Goal: Task Accomplishment & Management: Use online tool/utility

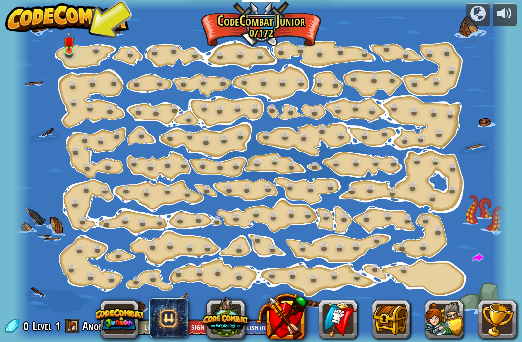
click at [66, 45] on img at bounding box center [69, 41] width 12 height 20
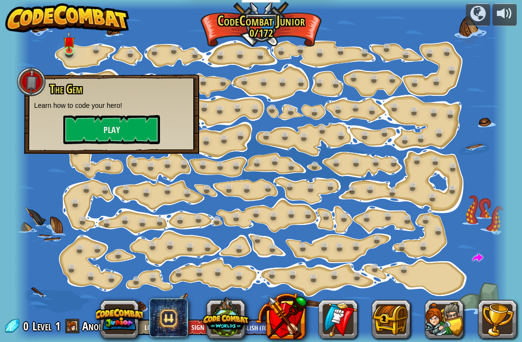
click at [144, 38] on div at bounding box center [260, 171] width 492 height 342
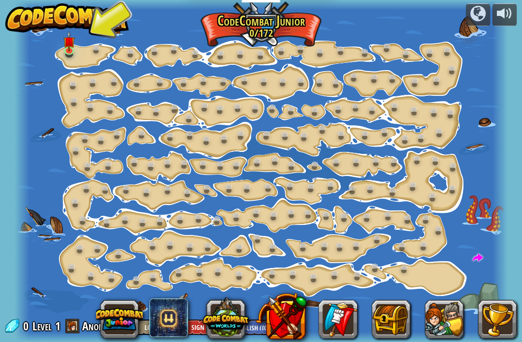
click at [72, 43] on img at bounding box center [69, 41] width 12 height 20
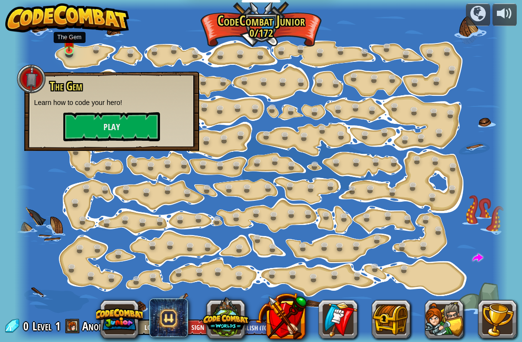
click at [101, 128] on button "Play" at bounding box center [111, 126] width 97 height 29
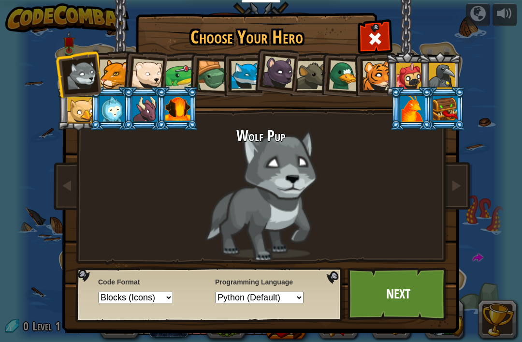
click at [103, 46] on img at bounding box center [263, 159] width 418 height 346
click at [111, 68] on div at bounding box center [114, 73] width 29 height 29
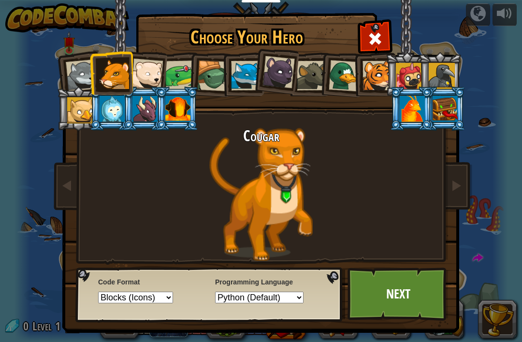
click at [405, 68] on div at bounding box center [409, 76] width 26 height 26
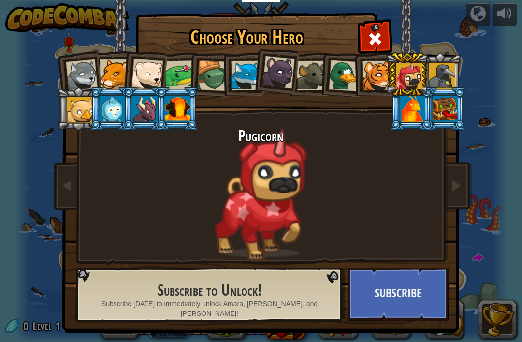
click at [82, 67] on div at bounding box center [82, 75] width 32 height 32
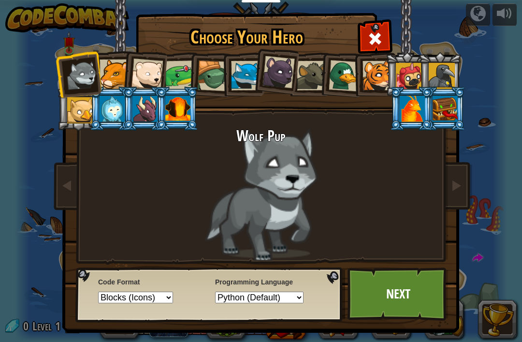
click at [117, 73] on div at bounding box center [114, 73] width 29 height 29
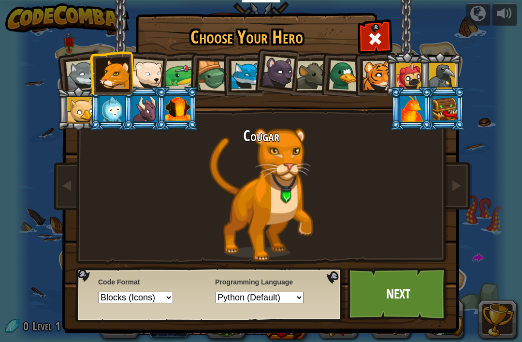
click at [156, 62] on div at bounding box center [147, 74] width 32 height 32
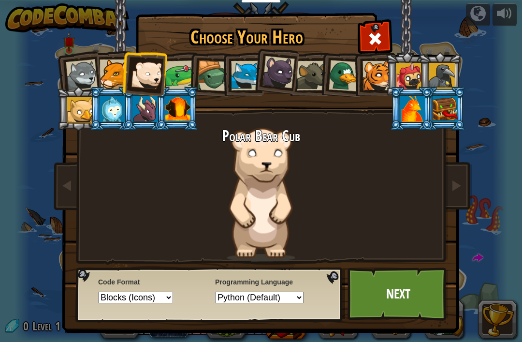
click at [210, 69] on div at bounding box center [212, 75] width 31 height 31
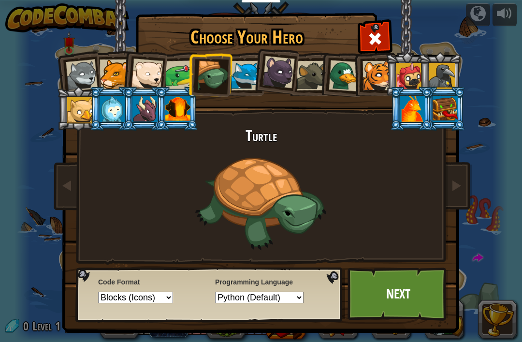
click at [108, 112] on div at bounding box center [112, 109] width 25 height 26
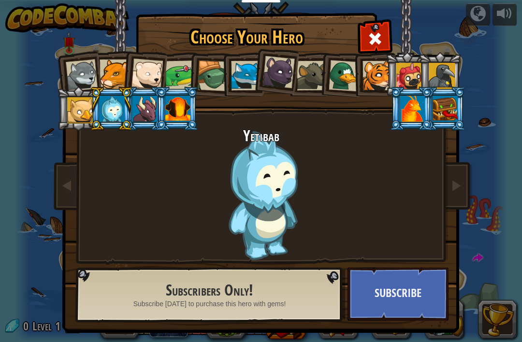
click at [138, 72] on div at bounding box center [147, 74] width 32 height 32
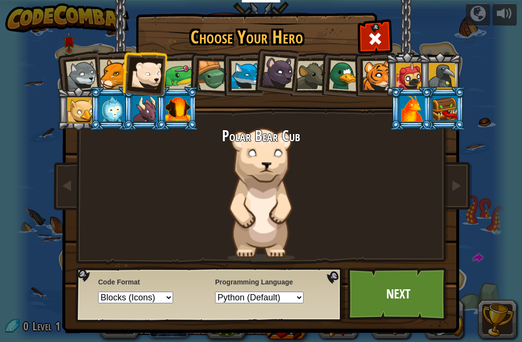
click at [207, 65] on div at bounding box center [212, 75] width 31 height 31
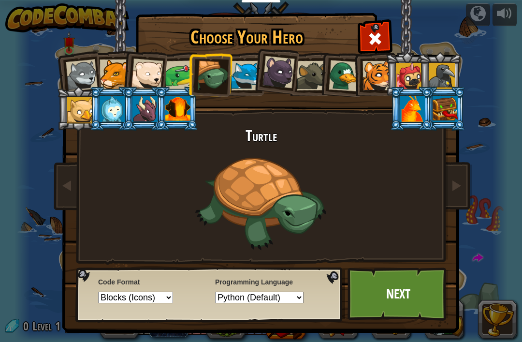
click at [232, 86] on div at bounding box center [245, 75] width 29 height 29
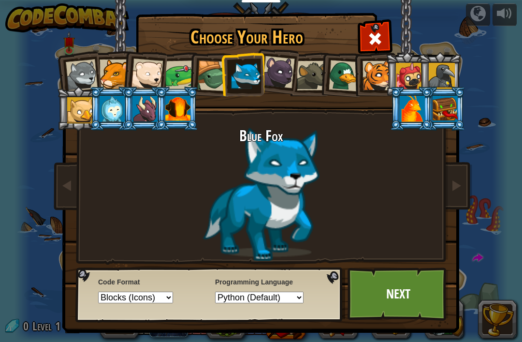
click at [244, 82] on div at bounding box center [245, 75] width 29 height 29
click at [421, 304] on link "Next" at bounding box center [397, 293] width 101 height 53
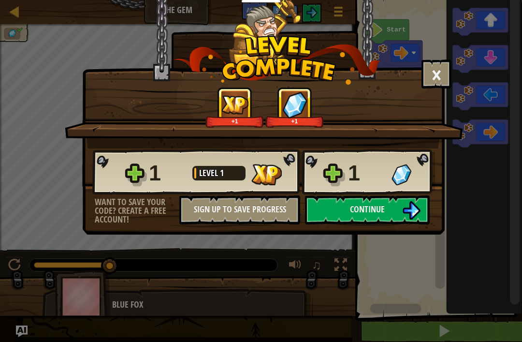
click at [420, 209] on img at bounding box center [411, 210] width 18 height 18
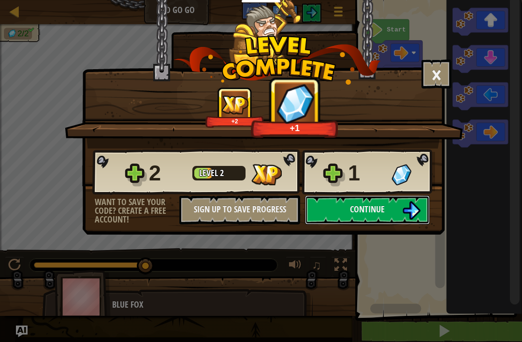
click at [367, 210] on button "Continue" at bounding box center [367, 209] width 125 height 29
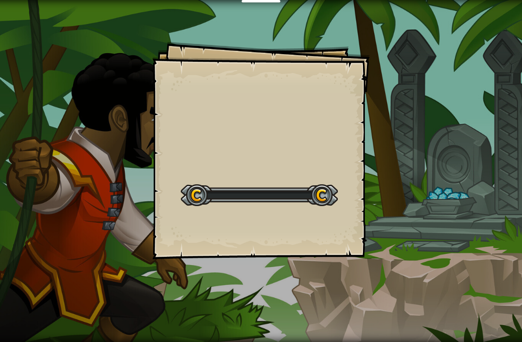
click at [404, 217] on div "Goals Start Level Error loading from server. Try refreshing the page. You'll ne…" at bounding box center [261, 171] width 522 height 342
click at [407, 212] on div "Two Gems Goals Start Level Error loading from server. Try refreshing the page. …" at bounding box center [261, 171] width 522 height 342
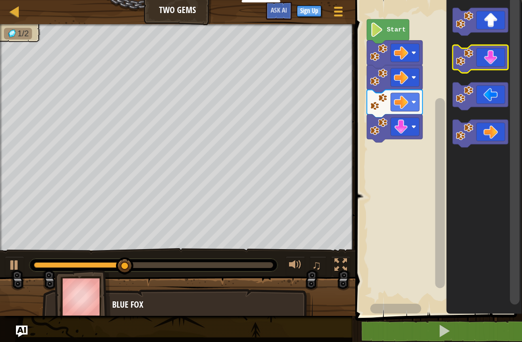
click at [483, 62] on icon "Blockly Workspace" at bounding box center [480, 59] width 56 height 28
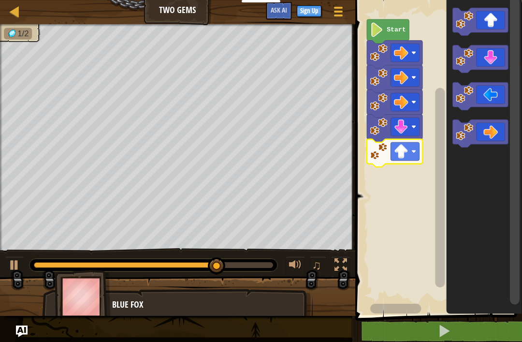
click at [487, 29] on icon "Blockly Workspace" at bounding box center [480, 22] width 56 height 28
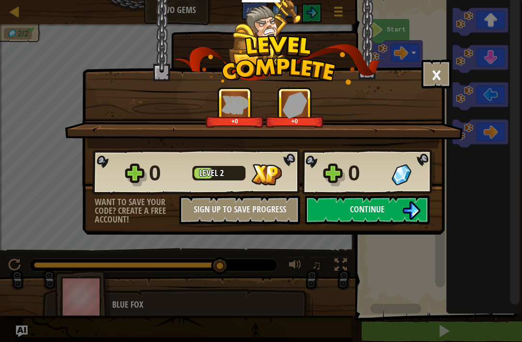
click at [399, 204] on button "Continue" at bounding box center [367, 209] width 125 height 29
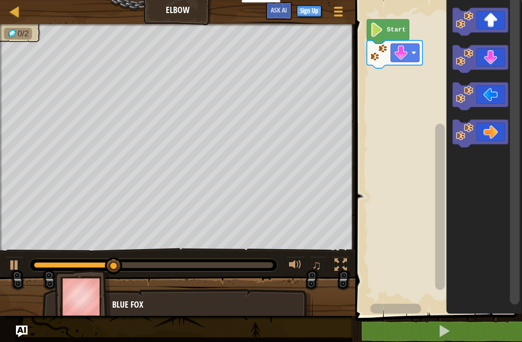
click at [487, 59] on icon "Blockly Workspace" at bounding box center [480, 59] width 56 height 28
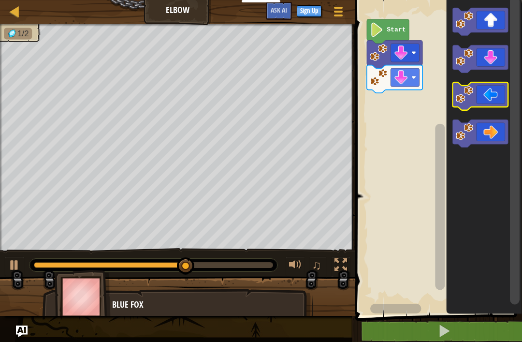
click at [486, 94] on icon "Blockly Workspace" at bounding box center [480, 97] width 56 height 28
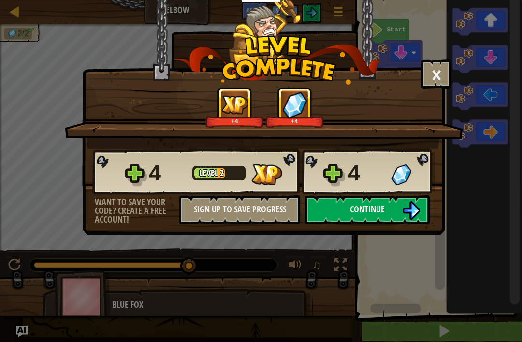
click at [413, 215] on img at bounding box center [411, 210] width 18 height 18
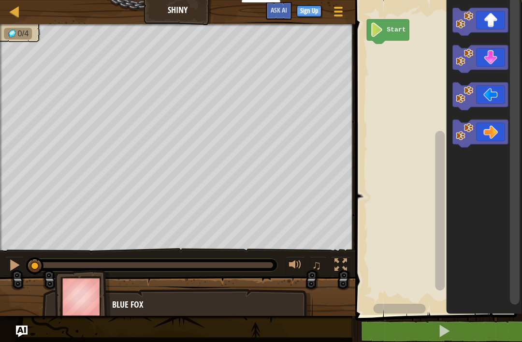
click at [486, 96] on icon "Blockly Workspace" at bounding box center [480, 97] width 56 height 28
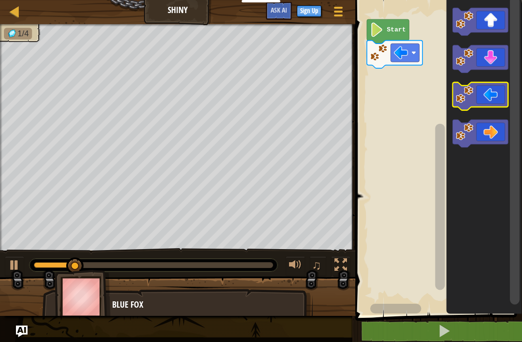
click at [490, 94] on icon "Blockly Workspace" at bounding box center [480, 97] width 56 height 28
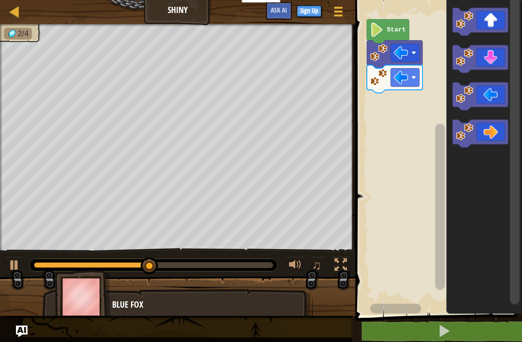
click at [496, 53] on icon "Blockly Workspace" at bounding box center [480, 59] width 56 height 28
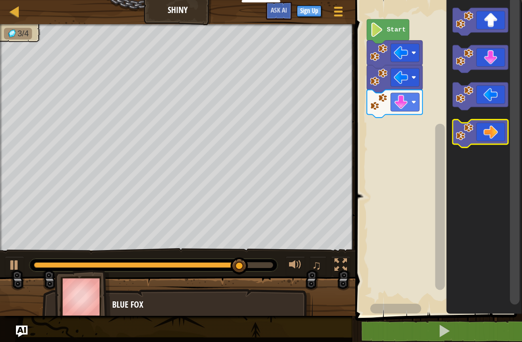
click at [494, 132] on icon "Blockly Workspace" at bounding box center [480, 134] width 56 height 28
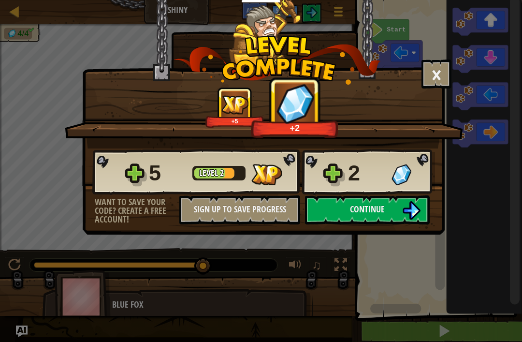
click at [408, 207] on img at bounding box center [411, 210] width 18 height 18
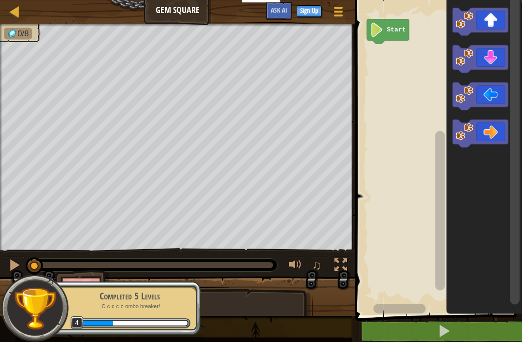
click at [490, 128] on icon "Blockly Workspace" at bounding box center [480, 134] width 56 height 28
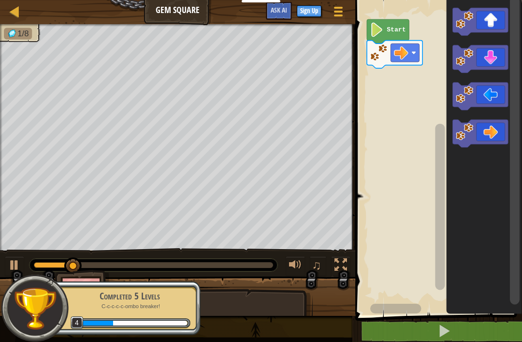
click at [496, 18] on icon "Blockly Workspace" at bounding box center [480, 22] width 56 height 28
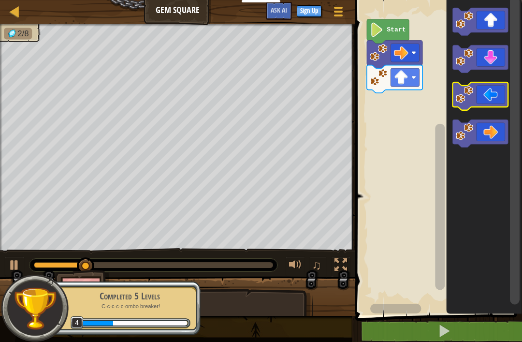
click at [482, 95] on icon "Blockly Workspace" at bounding box center [480, 97] width 56 height 28
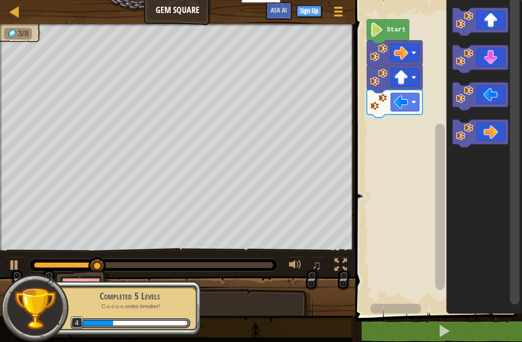
click at [486, 96] on icon "Blockly Workspace" at bounding box center [480, 97] width 56 height 28
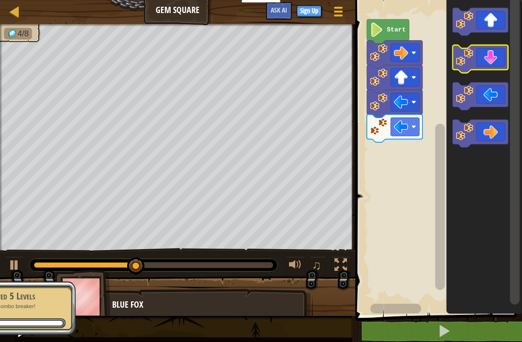
click at [491, 55] on icon "Blockly Workspace" at bounding box center [480, 59] width 56 height 28
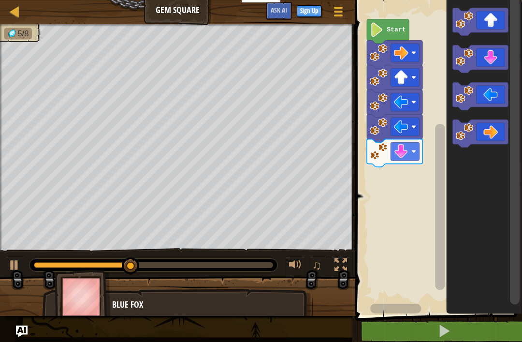
click at [493, 71] on rect "Blockly Workspace" at bounding box center [480, 59] width 56 height 28
click at [492, 59] on icon "Blockly Workspace" at bounding box center [480, 59] width 56 height 28
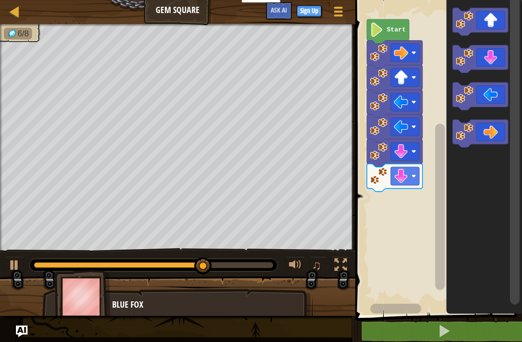
click at [496, 131] on icon "Blockly Workspace" at bounding box center [480, 134] width 56 height 28
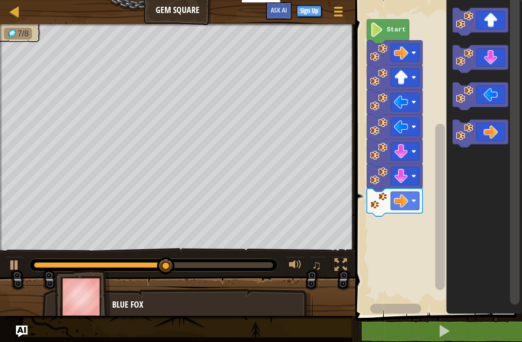
click at [497, 129] on icon "Blockly Workspace" at bounding box center [480, 134] width 56 height 28
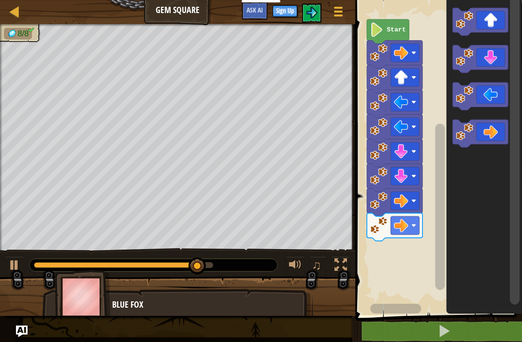
click at [499, 129] on icon "Blockly Workspace" at bounding box center [480, 134] width 56 height 28
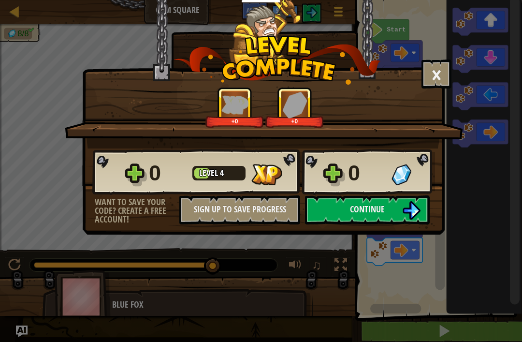
click at [403, 206] on img at bounding box center [411, 210] width 18 height 18
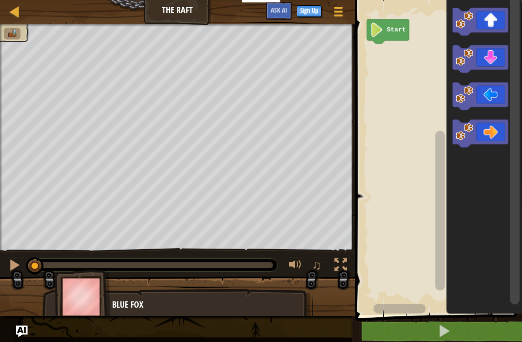
click at [492, 21] on icon "Blockly Workspace" at bounding box center [480, 22] width 56 height 28
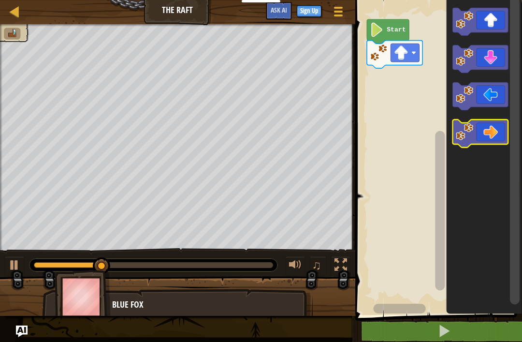
click at [494, 129] on icon "Blockly Workspace" at bounding box center [480, 134] width 56 height 28
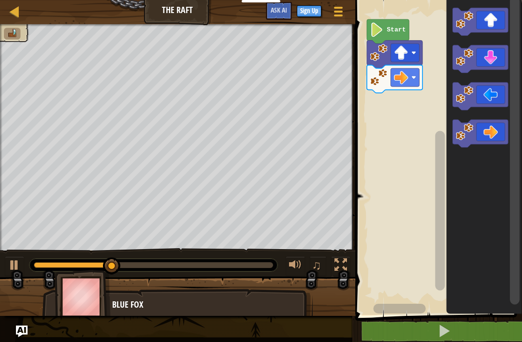
click at [499, 132] on icon "Blockly Workspace" at bounding box center [480, 134] width 56 height 28
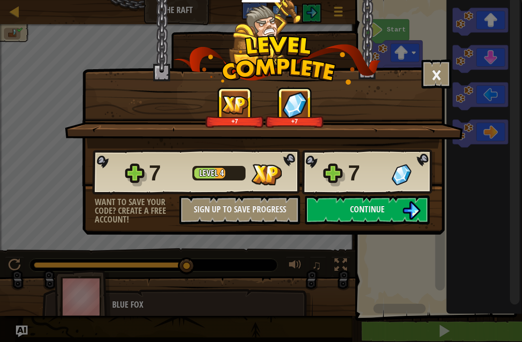
click at [410, 208] on img at bounding box center [411, 210] width 18 height 18
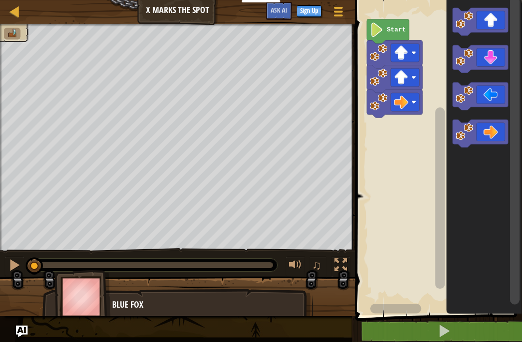
click at [487, 18] on icon "Blockly Workspace" at bounding box center [480, 22] width 56 height 28
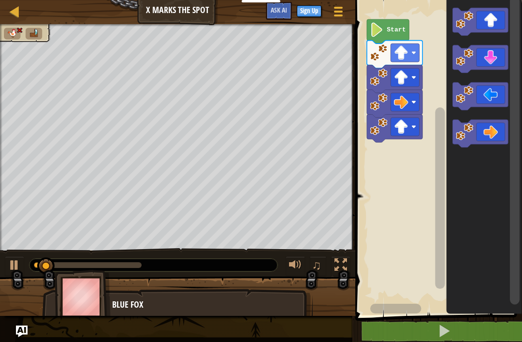
click at [491, 25] on icon "Blockly Workspace" at bounding box center [480, 22] width 56 height 28
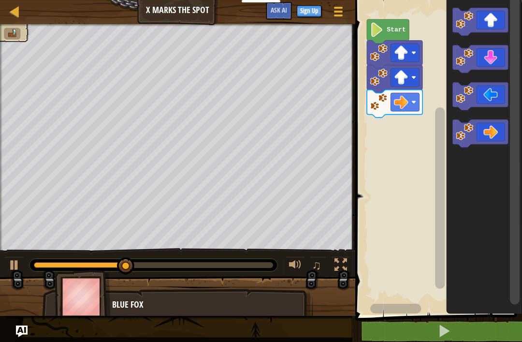
click at [489, 19] on icon "Blockly Workspace" at bounding box center [480, 22] width 56 height 28
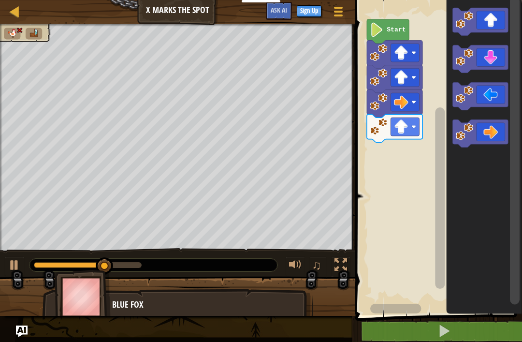
click at [489, 22] on icon "Blockly Workspace" at bounding box center [480, 22] width 56 height 28
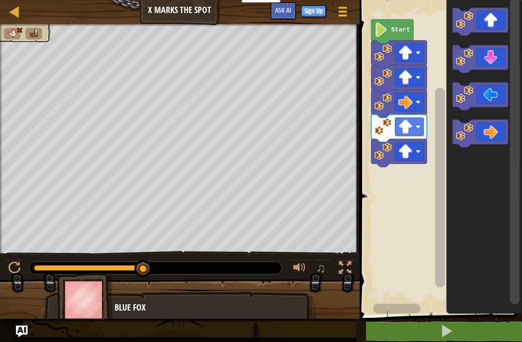
click at [431, 339] on button at bounding box center [446, 331] width 165 height 22
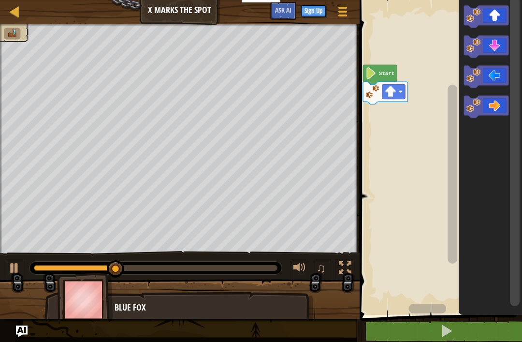
click at [496, 13] on icon "Blockly Workspace" at bounding box center [486, 16] width 45 height 22
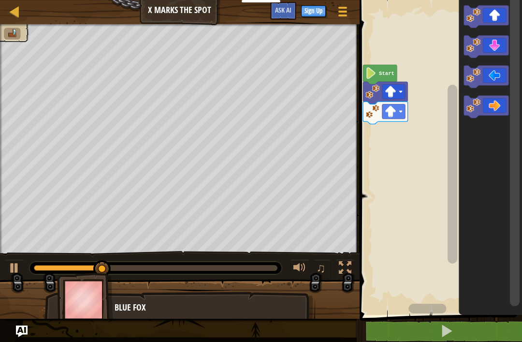
click at [495, 100] on icon "Blockly Workspace" at bounding box center [486, 107] width 45 height 22
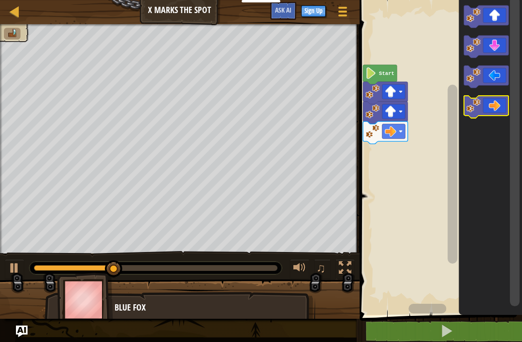
click at [497, 100] on icon "Blockly Workspace" at bounding box center [486, 107] width 45 height 22
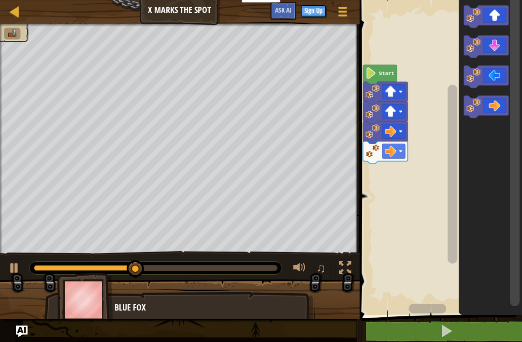
click at [498, 106] on icon "Blockly Workspace" at bounding box center [486, 107] width 45 height 22
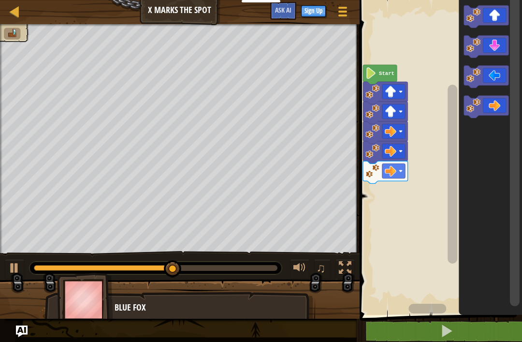
click at [498, 44] on icon "Blockly Workspace" at bounding box center [486, 46] width 45 height 22
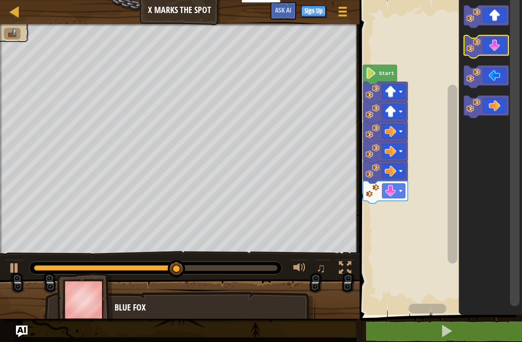
click at [496, 53] on icon "Blockly Workspace" at bounding box center [486, 46] width 45 height 22
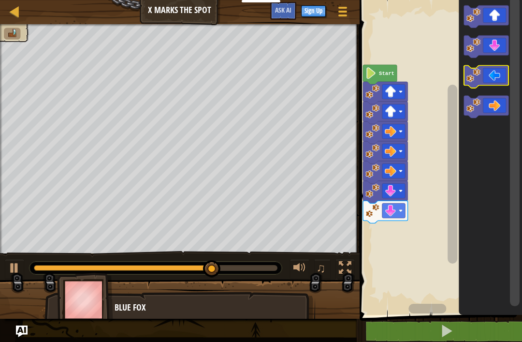
click at [489, 81] on icon "Blockly Workspace" at bounding box center [486, 76] width 45 height 22
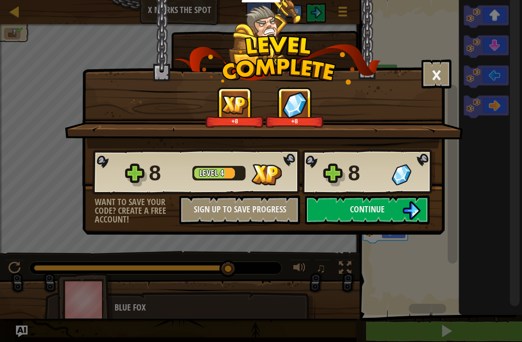
click at [402, 204] on img at bounding box center [411, 210] width 18 height 18
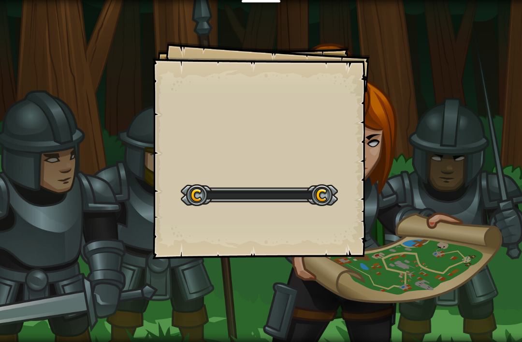
click at [416, 209] on div "Goals Start Level Error loading from server. Try refreshing the page. You'll ne…" at bounding box center [261, 171] width 522 height 342
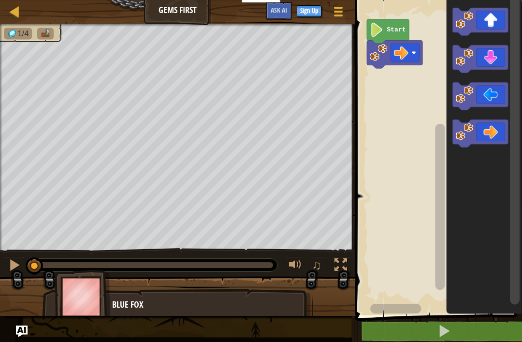
click at [494, 16] on icon "Blockly Workspace" at bounding box center [480, 22] width 56 height 28
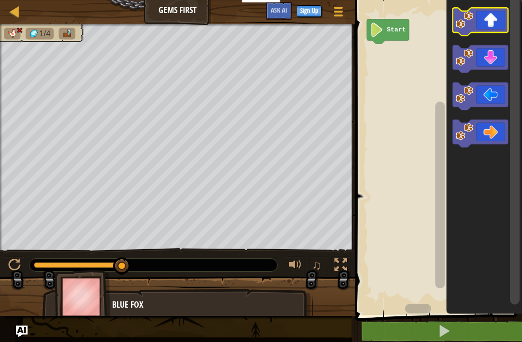
click at [496, 21] on icon "Blockly Workspace" at bounding box center [480, 22] width 56 height 28
click at [492, 125] on icon "Blockly Workspace" at bounding box center [480, 134] width 56 height 28
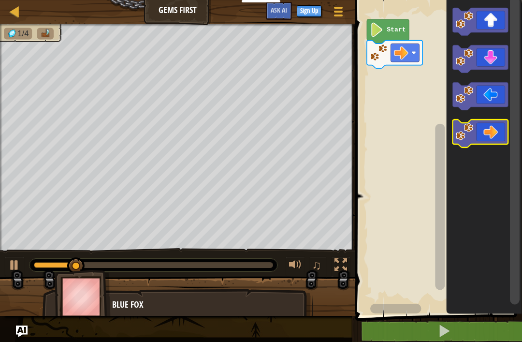
click at [495, 129] on icon "Blockly Workspace" at bounding box center [480, 134] width 56 height 28
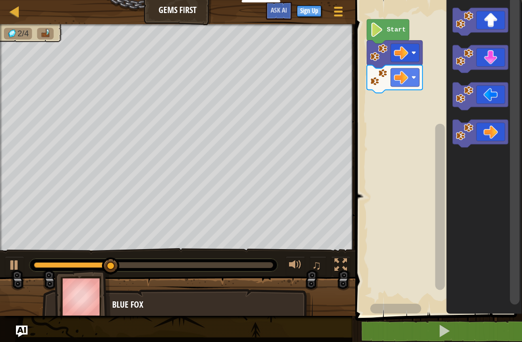
click at [491, 21] on icon "Blockly Workspace" at bounding box center [480, 22] width 56 height 28
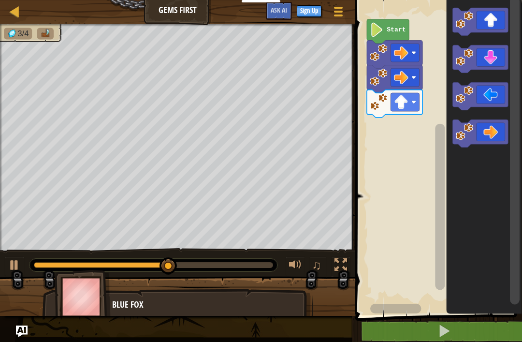
click at [492, 57] on icon "Blockly Workspace" at bounding box center [480, 59] width 56 height 28
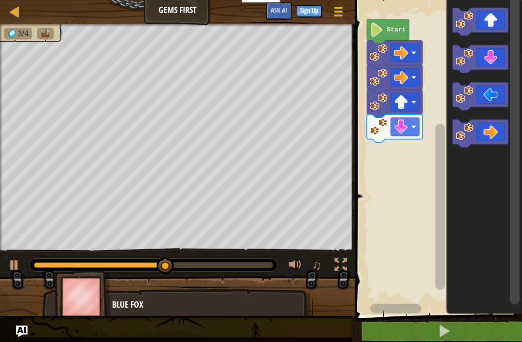
click at [494, 61] on icon "Blockly Workspace" at bounding box center [480, 59] width 56 height 28
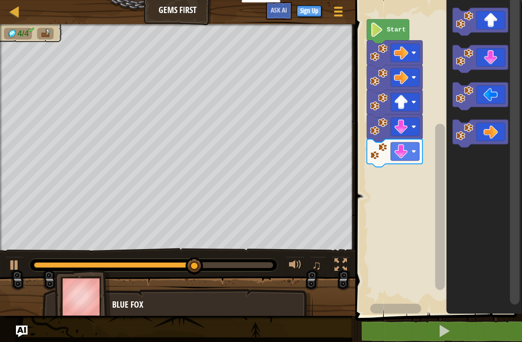
click at [502, 21] on icon "Blockly Workspace" at bounding box center [480, 22] width 56 height 28
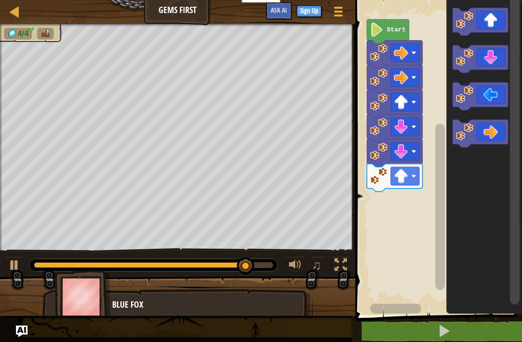
click at [494, 136] on icon "Blockly Workspace" at bounding box center [480, 134] width 56 height 28
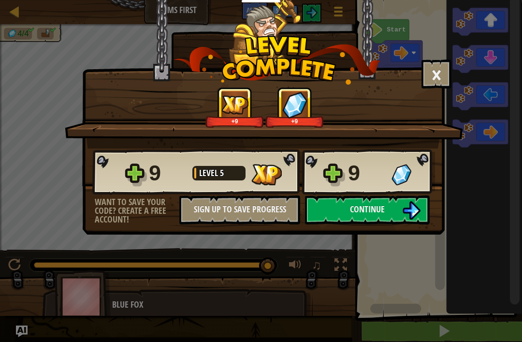
click at [475, 336] on div "× How fun was this level? +9 +9 Reticulating Splines... 9 Level 5 9 Want to sav…" at bounding box center [261, 171] width 522 height 342
click at [408, 211] on img at bounding box center [411, 210] width 18 height 18
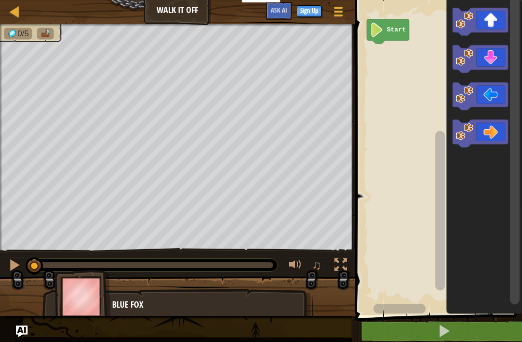
click at [494, 22] on icon "Blockly Workspace" at bounding box center [480, 22] width 56 height 28
click at [498, 22] on icon "Blockly Workspace" at bounding box center [480, 22] width 56 height 28
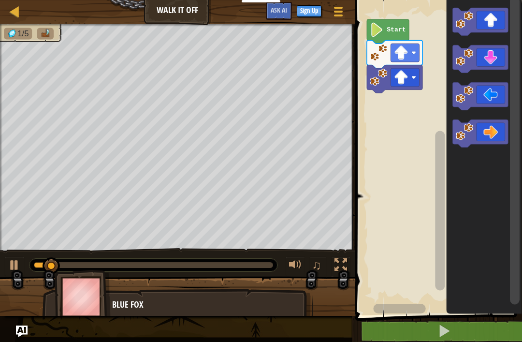
click at [501, 24] on icon "Blockly Workspace" at bounding box center [480, 22] width 56 height 28
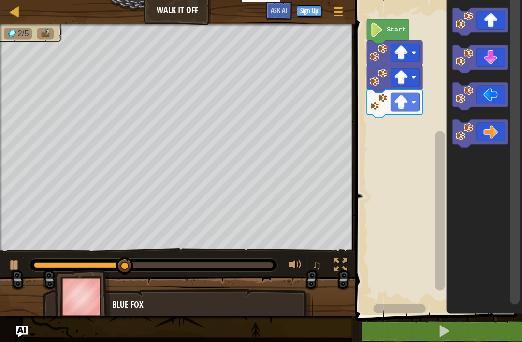
click at [491, 124] on icon "Blockly Workspace" at bounding box center [480, 134] width 56 height 28
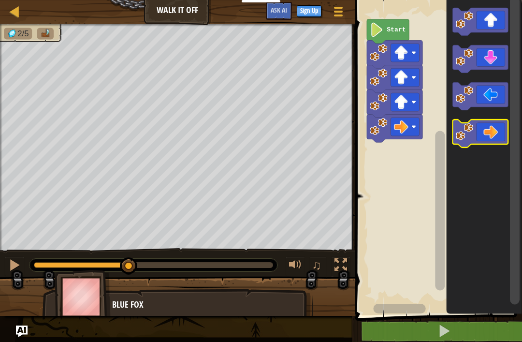
click at [490, 131] on icon "Blockly Workspace" at bounding box center [480, 134] width 56 height 28
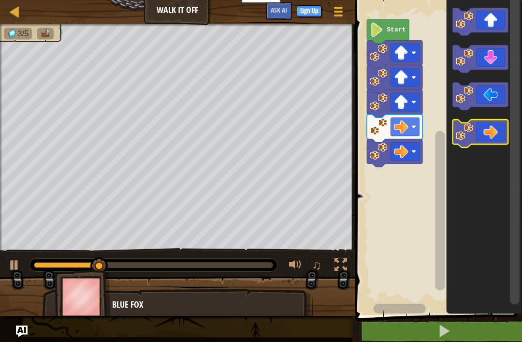
click at [491, 135] on icon "Blockly Workspace" at bounding box center [480, 134] width 56 height 28
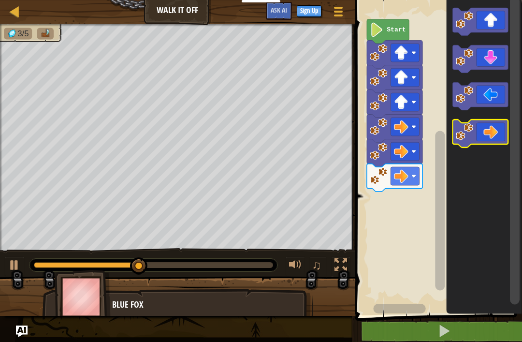
click at [494, 134] on icon "Blockly Workspace" at bounding box center [480, 134] width 56 height 28
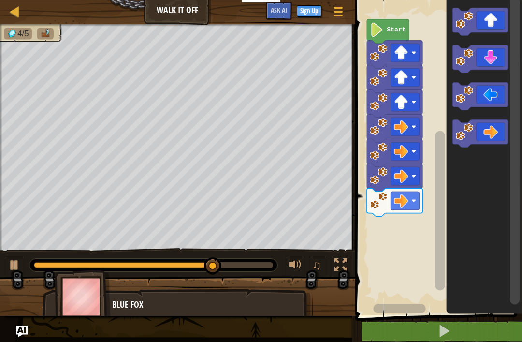
click at [497, 58] on icon "Blockly Workspace" at bounding box center [480, 59] width 56 height 28
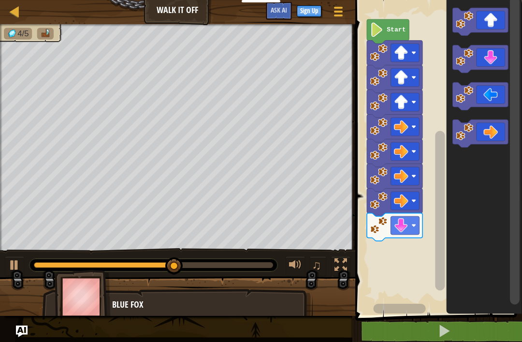
click at [496, 69] on icon "Blockly Workspace" at bounding box center [480, 59] width 56 height 28
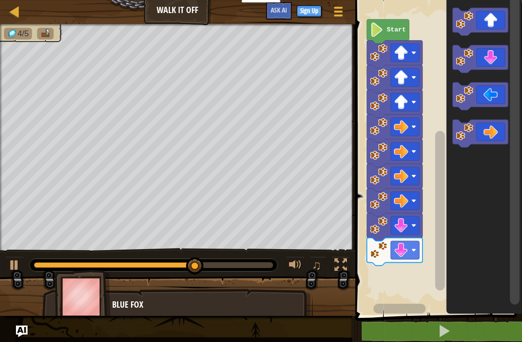
click at [495, 68] on icon "Blockly Workspace" at bounding box center [480, 59] width 56 height 28
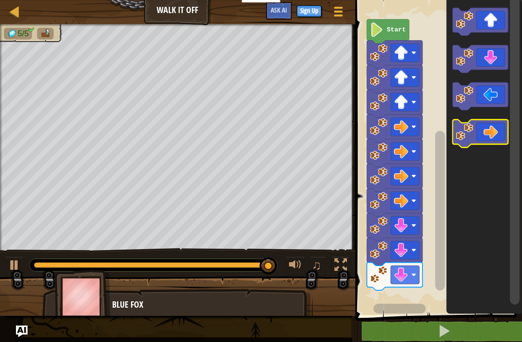
click at [481, 135] on icon "Blockly Workspace" at bounding box center [480, 134] width 56 height 28
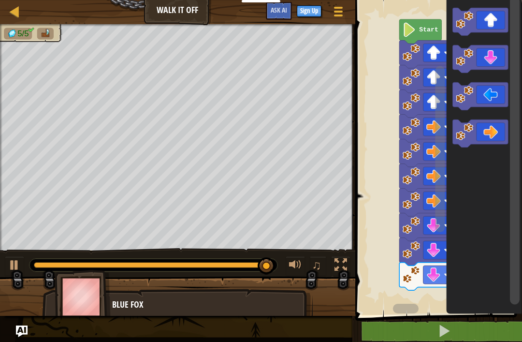
click at [477, 97] on icon "Blockly Workspace" at bounding box center [480, 97] width 56 height 28
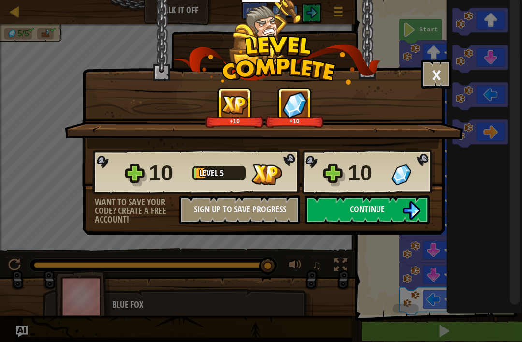
click at [413, 204] on img at bounding box center [411, 210] width 18 height 18
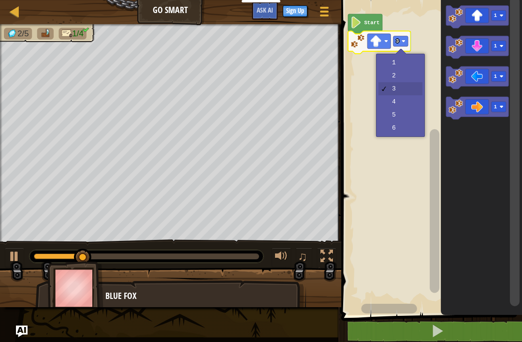
click at [394, 44] on rect "Blockly Workspace" at bounding box center [400, 41] width 15 height 10
click at [402, 49] on icon "Blockly Workspace" at bounding box center [379, 42] width 63 height 23
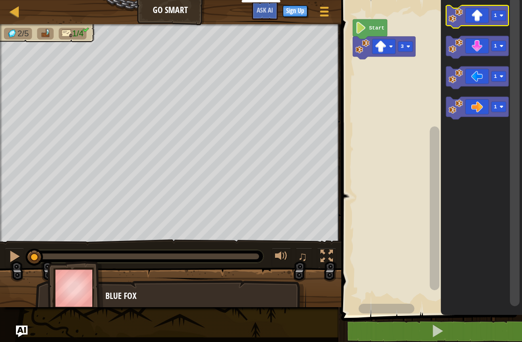
click at [487, 14] on icon "Blockly Workspace" at bounding box center [477, 16] width 63 height 23
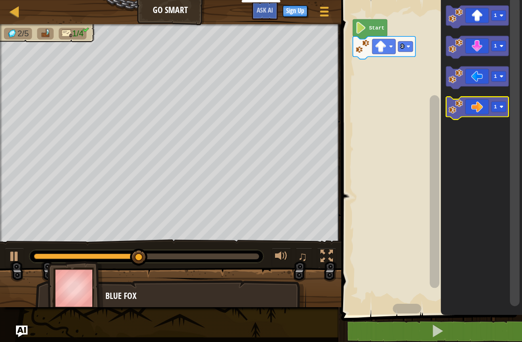
click at [484, 106] on icon "Blockly Workspace" at bounding box center [477, 108] width 63 height 23
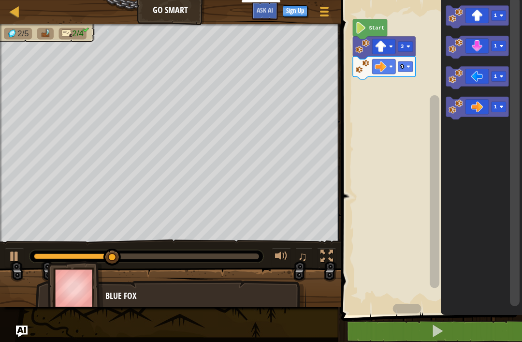
click at [406, 64] on rect "Blockly Workspace" at bounding box center [405, 66] width 15 height 10
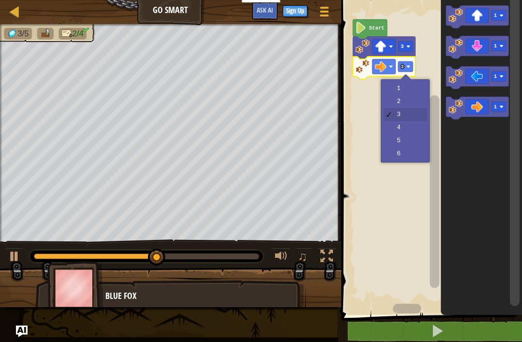
click at [411, 65] on rect "Blockly Workspace" at bounding box center [405, 66] width 15 height 10
click at [404, 71] on rect "Blockly Workspace" at bounding box center [405, 66] width 15 height 10
click at [401, 66] on text "3" at bounding box center [402, 67] width 3 height 6
click at [404, 75] on icon "Blockly Workspace" at bounding box center [384, 68] width 63 height 23
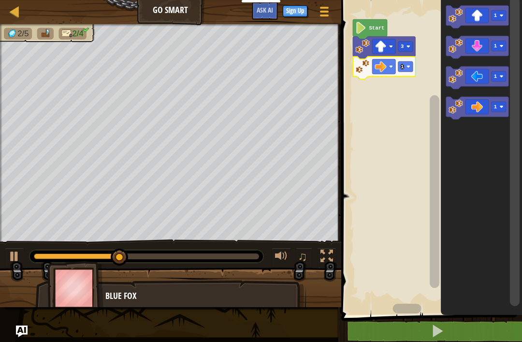
click at [408, 67] on image "Blockly Workspace" at bounding box center [408, 67] width 4 height 4
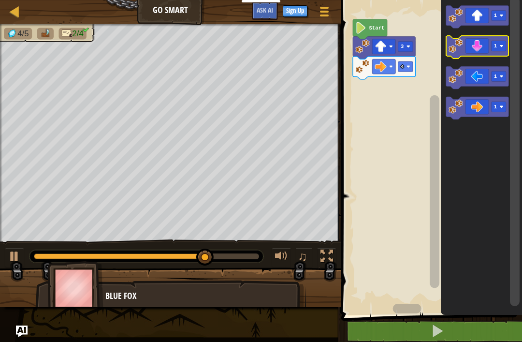
click at [489, 44] on icon "Blockly Workspace" at bounding box center [477, 47] width 63 height 23
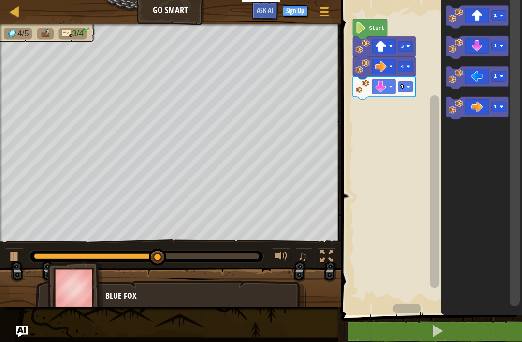
click at [407, 87] on image "Blockly Workspace" at bounding box center [408, 87] width 4 height 4
click at [408, 86] on image "Blockly Workspace" at bounding box center [408, 87] width 4 height 4
click at [410, 88] on image "Blockly Workspace" at bounding box center [408, 87] width 4 height 4
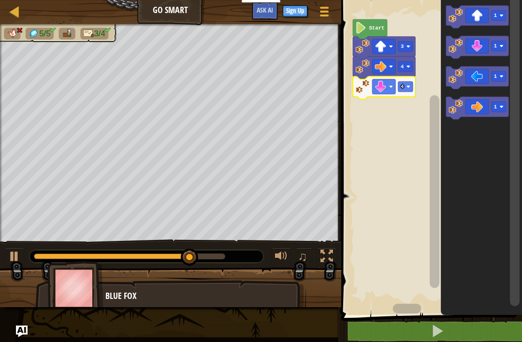
click at [447, 136] on icon "Blockly Workspace" at bounding box center [481, 154] width 81 height 319
click at [410, 78] on icon "Blockly Workspace" at bounding box center [384, 87] width 63 height 23
click at [404, 86] on rect "Blockly Workspace" at bounding box center [405, 86] width 15 height 10
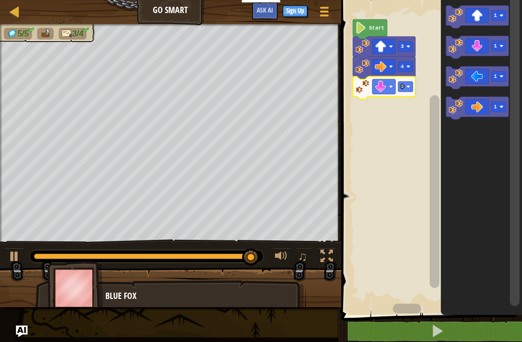
click at [427, 123] on rect "Blockly Workspace" at bounding box center [430, 154] width 184 height 319
click at [490, 75] on icon "Blockly Workspace" at bounding box center [477, 77] width 63 height 23
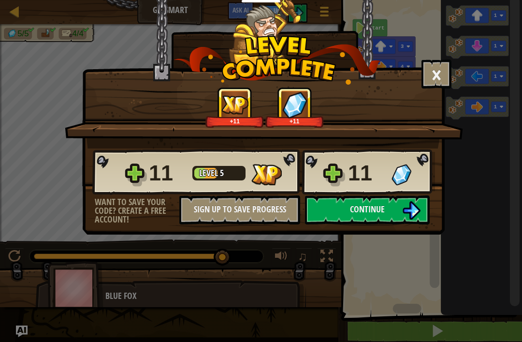
click at [326, 201] on button "Continue" at bounding box center [367, 209] width 125 height 29
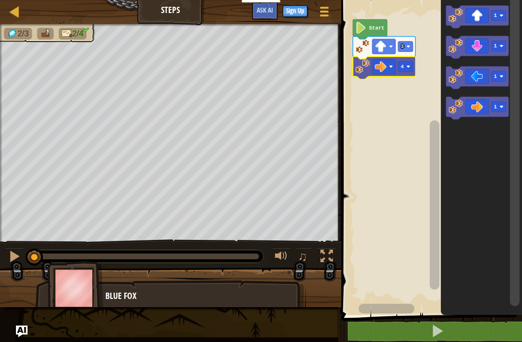
click at [410, 59] on icon "Blockly Workspace" at bounding box center [384, 68] width 63 height 23
click at [409, 43] on rect "Blockly Workspace" at bounding box center [405, 46] width 15 height 10
click at [409, 178] on rect "Blockly Workspace" at bounding box center [430, 154] width 184 height 319
click at [384, 32] on icon "Blockly Workspace" at bounding box center [370, 29] width 34 height 20
click at [364, 31] on image "Blockly Workspace" at bounding box center [360, 28] width 11 height 12
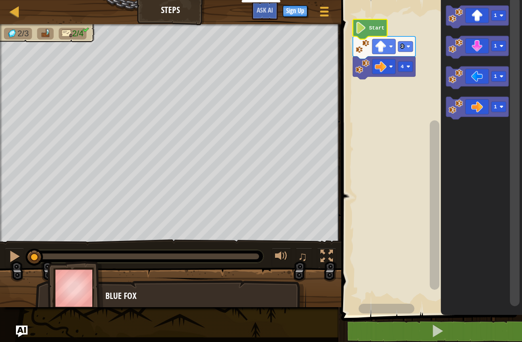
click at [499, 338] on button at bounding box center [437, 331] width 184 height 22
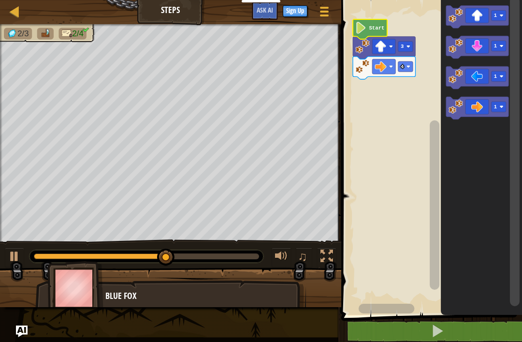
click at [502, 332] on button at bounding box center [437, 331] width 184 height 22
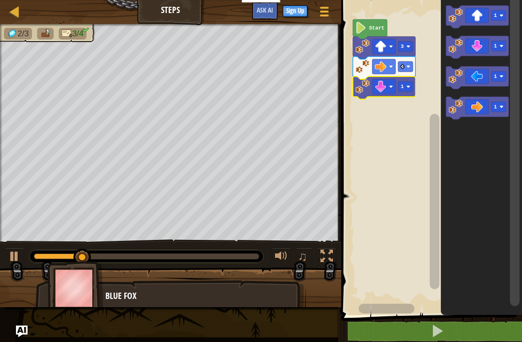
click at [412, 87] on rect "Blockly Workspace" at bounding box center [405, 86] width 15 height 10
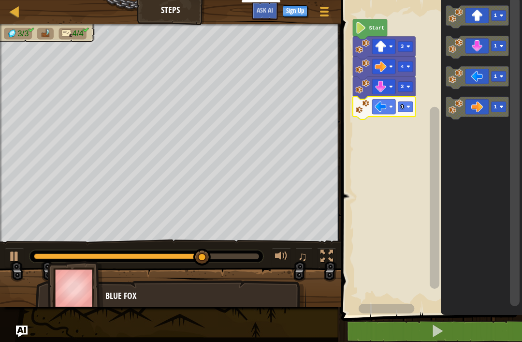
click at [403, 106] on text "1" at bounding box center [402, 107] width 3 height 6
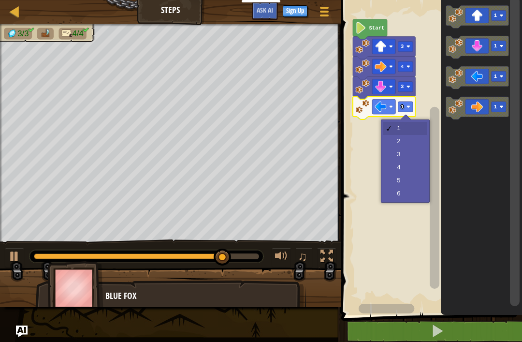
click at [463, 232] on icon "Blockly Workspace" at bounding box center [481, 154] width 81 height 319
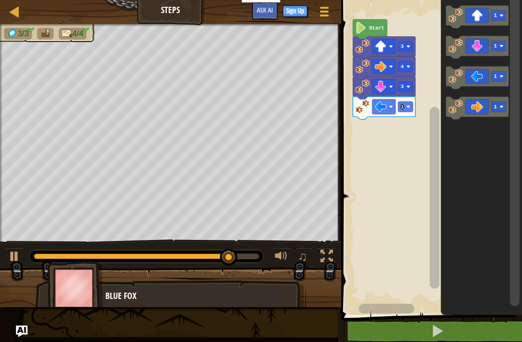
click at [485, 337] on button at bounding box center [437, 331] width 184 height 22
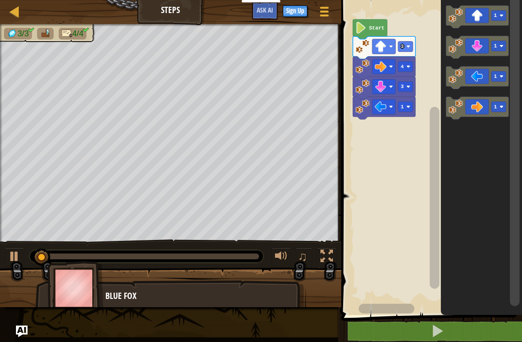
click at [407, 107] on image "Blockly Workspace" at bounding box center [408, 107] width 4 height 4
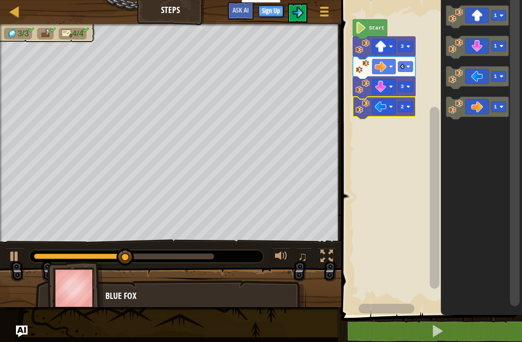
click at [408, 106] on image "Blockly Workspace" at bounding box center [408, 107] width 4 height 4
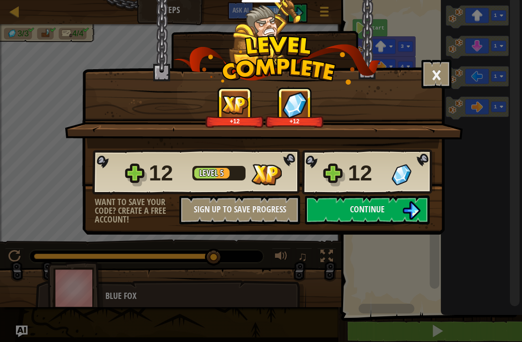
click at [398, 204] on button "Continue" at bounding box center [367, 209] width 125 height 29
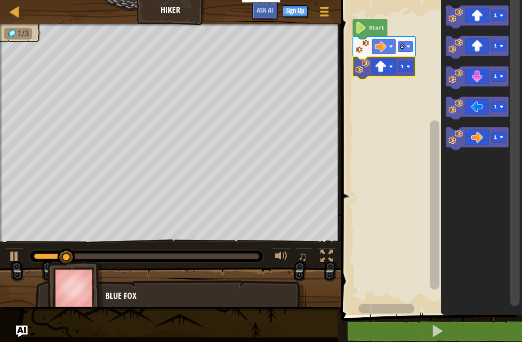
click at [421, 330] on button at bounding box center [437, 331] width 184 height 22
click at [435, 339] on button at bounding box center [437, 331] width 184 height 22
click at [371, 27] on text "Start" at bounding box center [376, 28] width 15 height 6
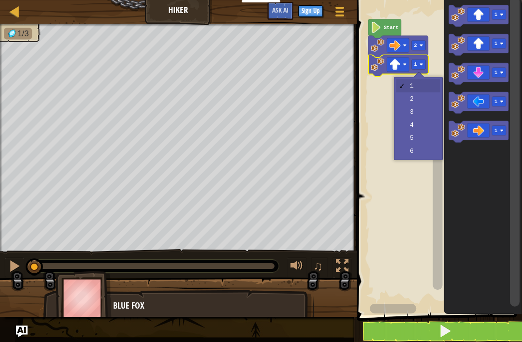
click at [422, 61] on rect "Blockly Workspace" at bounding box center [418, 64] width 14 height 10
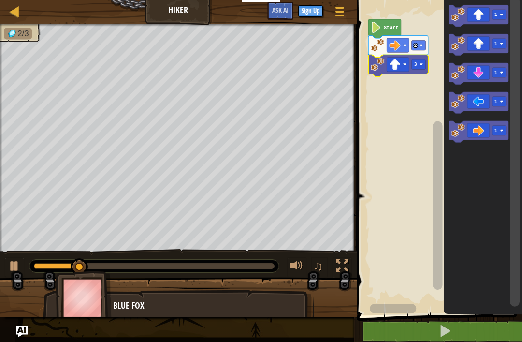
click at [19, 268] on div at bounding box center [14, 265] width 13 height 13
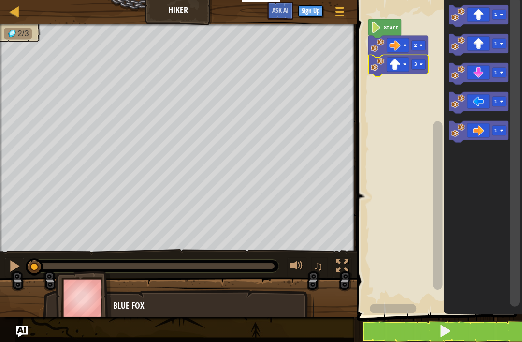
click at [492, 136] on icon "Blockly Workspace" at bounding box center [479, 132] width 60 height 22
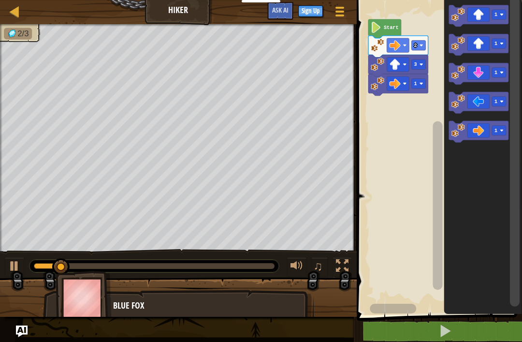
click at [21, 265] on button at bounding box center [14, 267] width 19 height 20
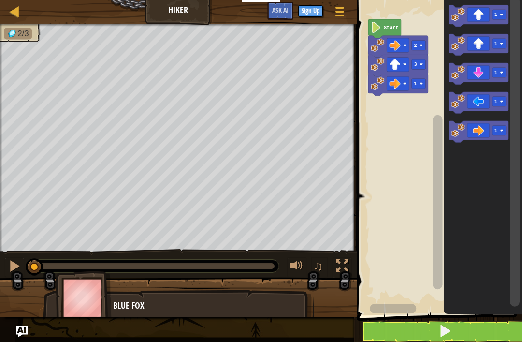
click at [420, 83] on image "Blockly Workspace" at bounding box center [421, 84] width 4 height 4
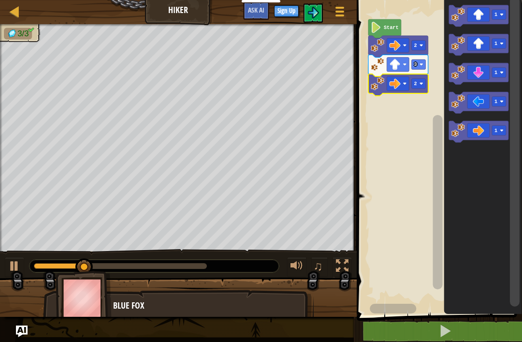
click at [23, 266] on button at bounding box center [14, 267] width 19 height 20
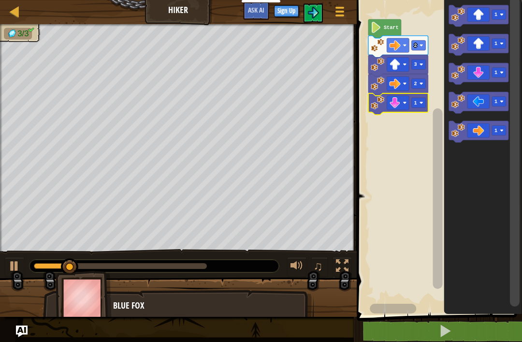
click at [20, 268] on div at bounding box center [14, 265] width 13 height 13
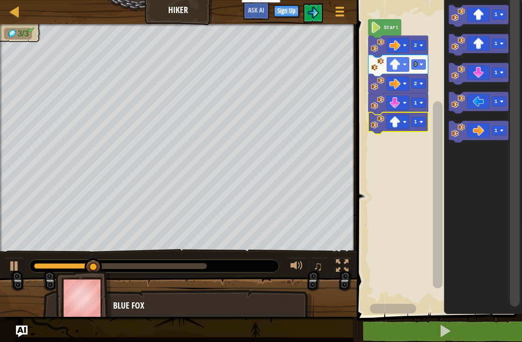
click at [5, 269] on button at bounding box center [14, 267] width 19 height 20
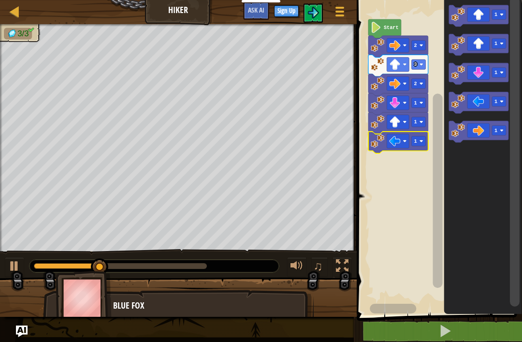
click at [6, 272] on button at bounding box center [14, 267] width 19 height 20
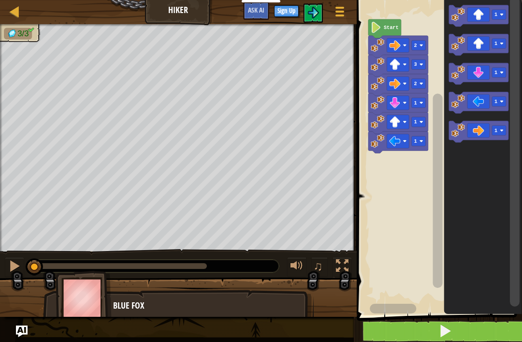
click at [422, 140] on image "Blockly Workspace" at bounding box center [421, 141] width 4 height 4
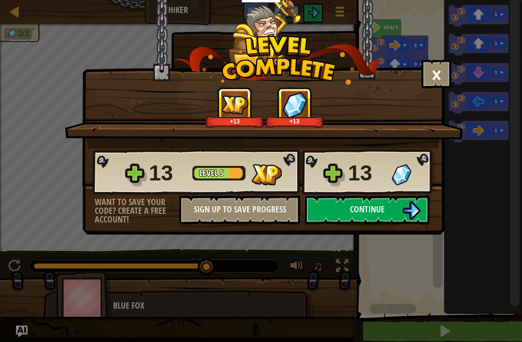
click at [406, 215] on img at bounding box center [411, 210] width 18 height 18
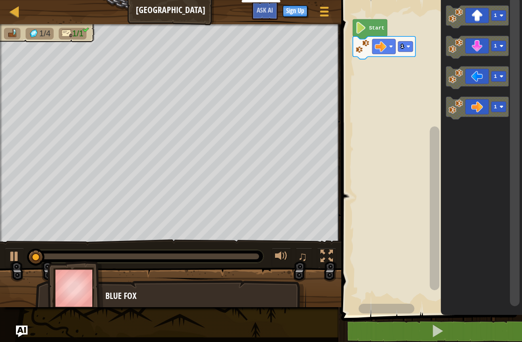
click at [18, 260] on div at bounding box center [14, 256] width 13 height 13
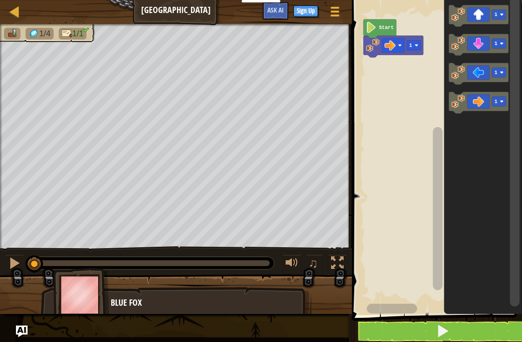
click at [417, 39] on icon "Blockly Workspace" at bounding box center [393, 47] width 60 height 22
click at [412, 44] on rect "Blockly Workspace" at bounding box center [413, 45] width 14 height 10
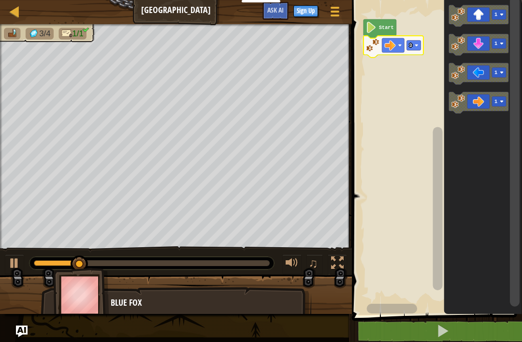
click at [22, 265] on button at bounding box center [14, 264] width 19 height 20
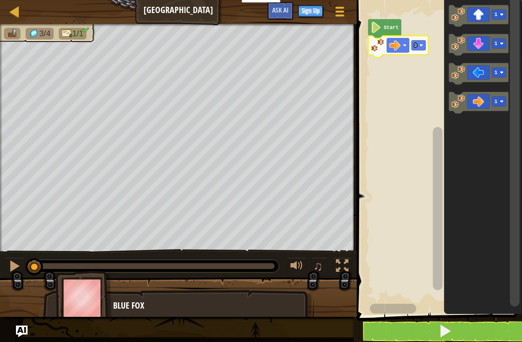
click at [422, 43] on rect "Blockly Workspace" at bounding box center [418, 45] width 14 height 10
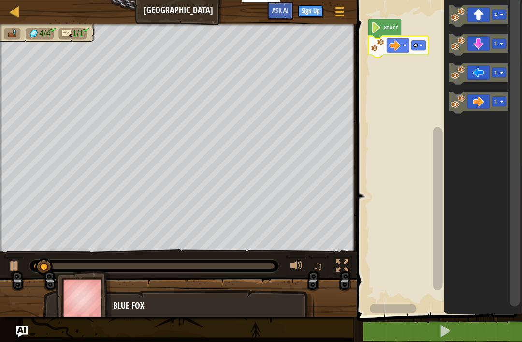
click at [416, 81] on rect "Blockly Workspace" at bounding box center [438, 154] width 168 height 319
click at [16, 267] on div at bounding box center [14, 265] width 13 height 13
click at [421, 40] on icon "Blockly Workspace" at bounding box center [398, 47] width 60 height 22
click at [414, 47] on rect "Blockly Workspace" at bounding box center [418, 45] width 14 height 10
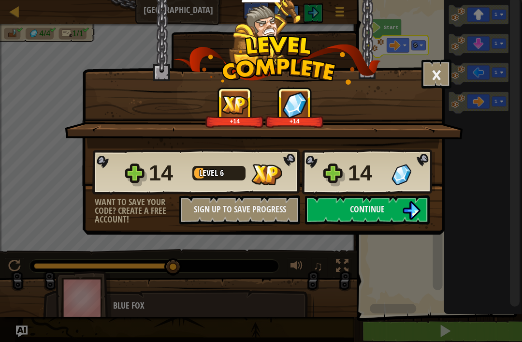
click at [372, 192] on div "14 Level 6 14" at bounding box center [263, 172] width 343 height 46
click at [395, 215] on button "Continue" at bounding box center [367, 209] width 125 height 29
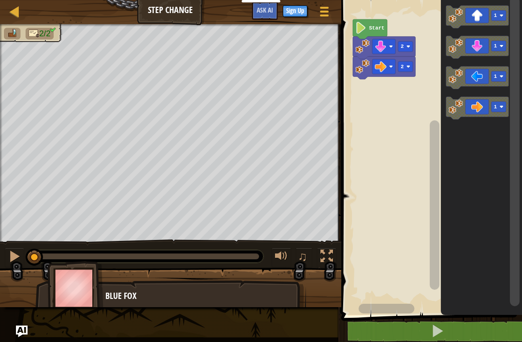
click at [20, 258] on div at bounding box center [14, 256] width 13 height 13
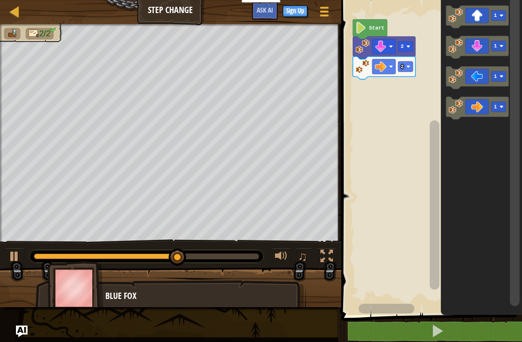
click at [0, 254] on div "♫" at bounding box center [170, 253] width 341 height 29
click at [18, 260] on div at bounding box center [14, 256] width 13 height 13
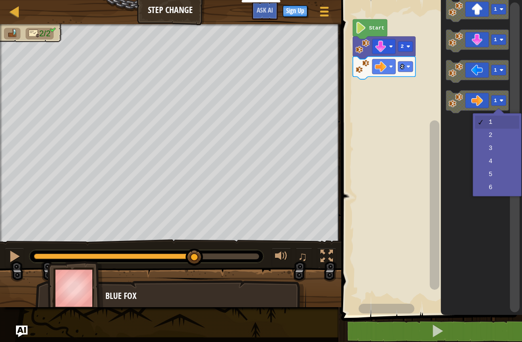
click at [501, 100] on image "Blockly Workspace" at bounding box center [501, 101] width 4 height 4
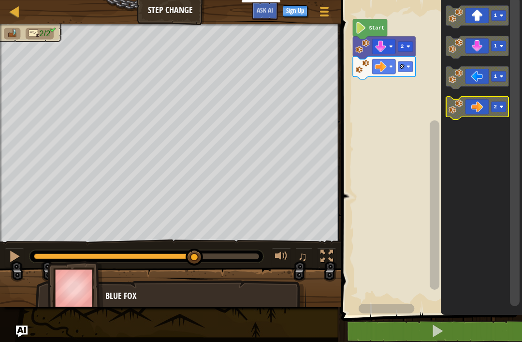
click at [455, 108] on image "Blockly Workspace" at bounding box center [455, 107] width 14 height 14
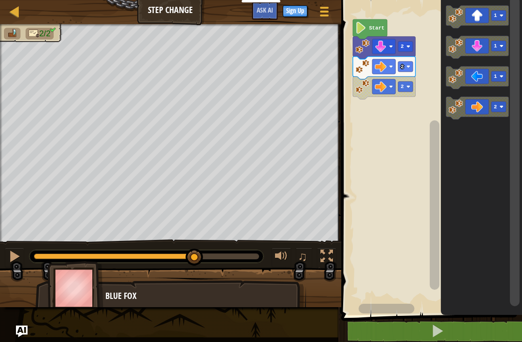
click at [494, 337] on button at bounding box center [437, 331] width 184 height 22
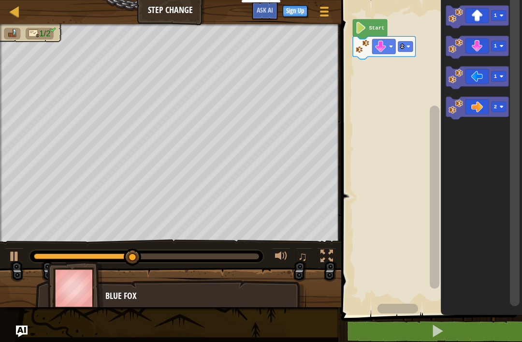
click at [15, 262] on div at bounding box center [14, 256] width 13 height 13
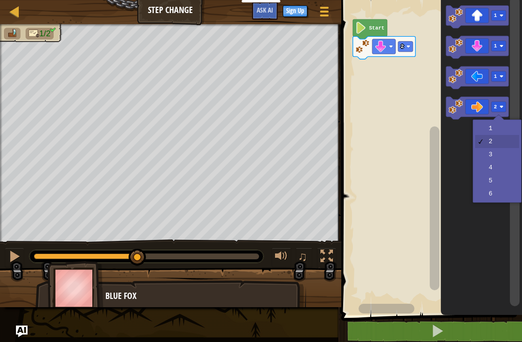
click at [497, 106] on rect "Blockly Workspace" at bounding box center [498, 106] width 15 height 10
click at [502, 104] on rect "Blockly Workspace" at bounding box center [498, 106] width 15 height 10
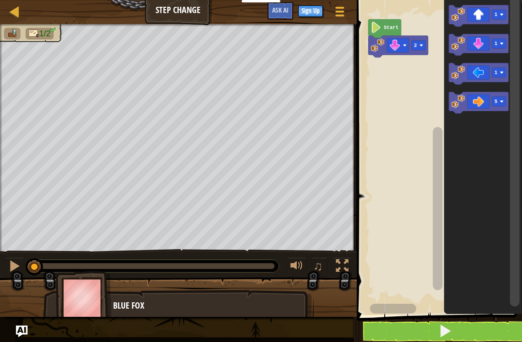
click at [18, 269] on div at bounding box center [14, 265] width 13 height 13
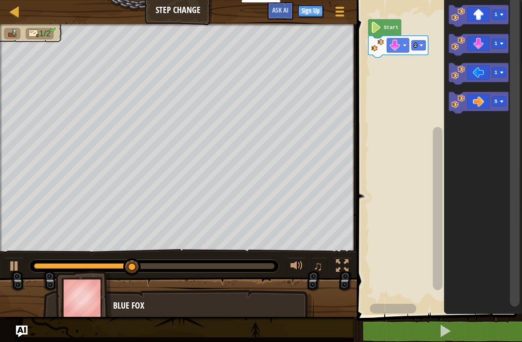
click at [18, 267] on div at bounding box center [14, 265] width 13 height 13
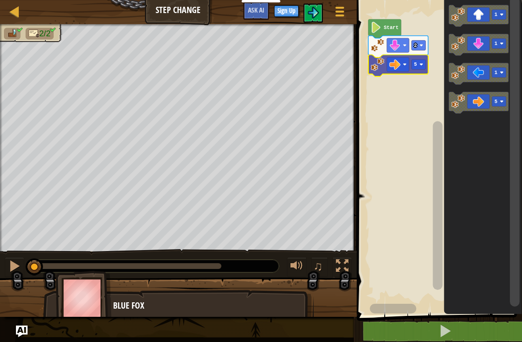
click at [6, 260] on button at bounding box center [14, 267] width 19 height 20
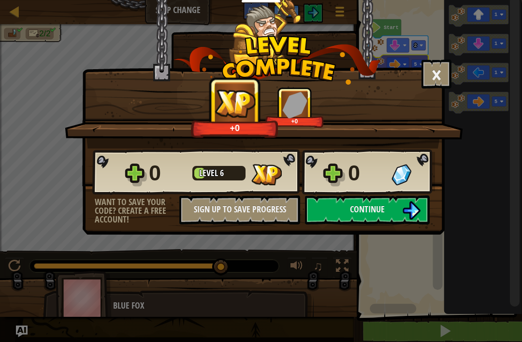
click at [358, 205] on span "Continue" at bounding box center [367, 209] width 35 height 12
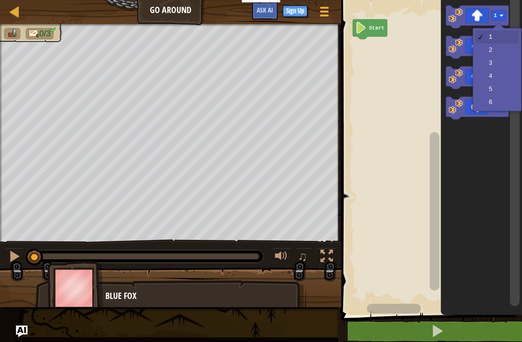
click at [502, 17] on image "Blockly Workspace" at bounding box center [501, 16] width 4 height 4
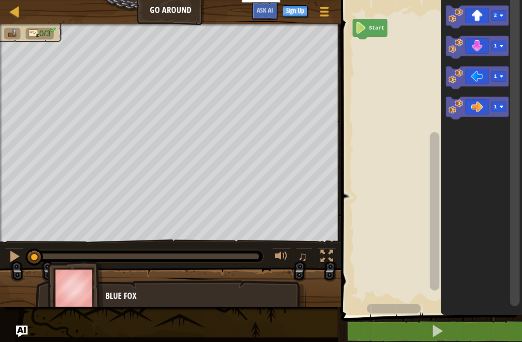
click at [519, 36] on rect "Blockly Workspace" at bounding box center [514, 155] width 12 height 317
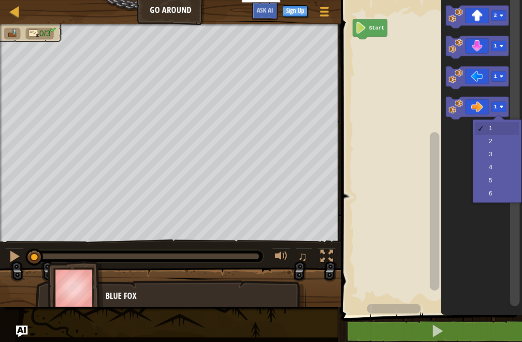
click at [496, 106] on text "1" at bounding box center [494, 107] width 3 height 6
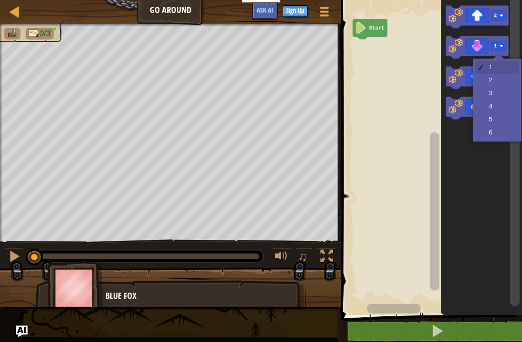
click at [496, 41] on rect "Blockly Workspace" at bounding box center [498, 46] width 15 height 10
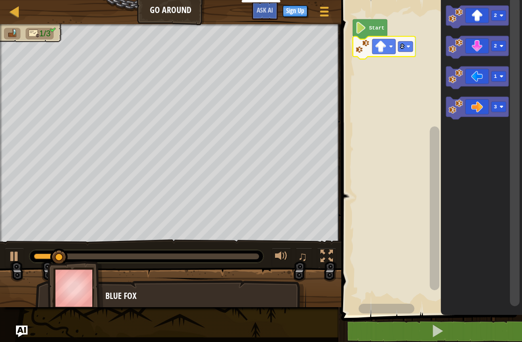
click at [5, 253] on button at bounding box center [14, 257] width 19 height 20
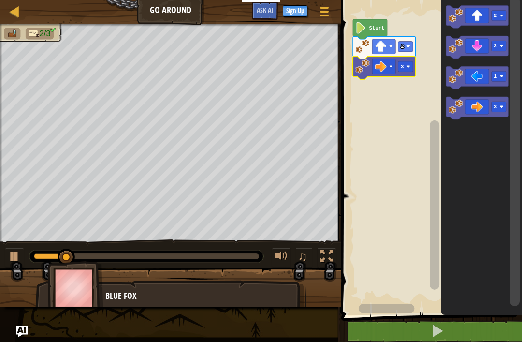
click at [16, 258] on div at bounding box center [14, 256] width 13 height 13
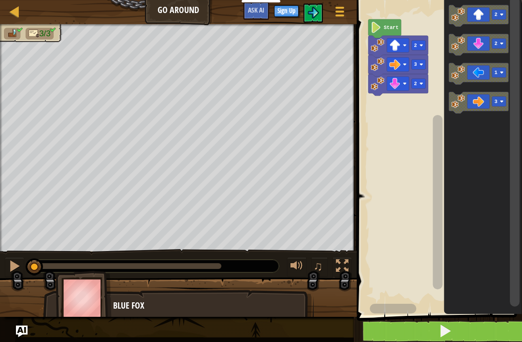
click at [8, 269] on button at bounding box center [14, 267] width 19 height 20
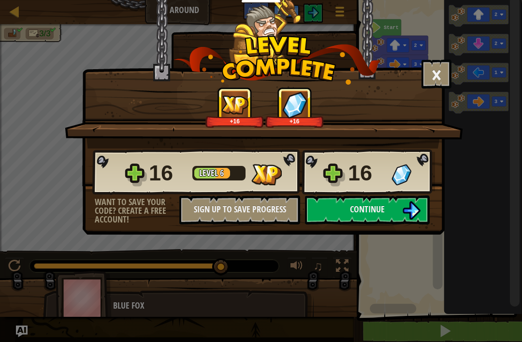
click at [392, 216] on button "Continue" at bounding box center [367, 209] width 125 height 29
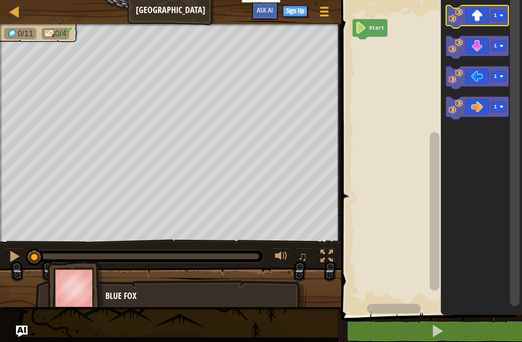
click at [501, 13] on rect "Blockly Workspace" at bounding box center [498, 15] width 15 height 10
click at [501, 106] on image "Blockly Workspace" at bounding box center [501, 107] width 4 height 4
click at [503, 45] on image "Blockly Workspace" at bounding box center [501, 46] width 4 height 4
click at [477, 72] on icon "Blockly Workspace" at bounding box center [477, 77] width 63 height 23
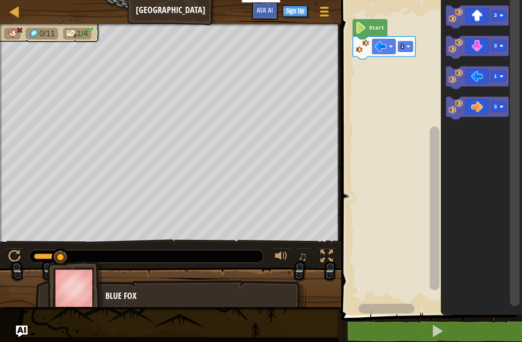
click at [493, 76] on rect "Blockly Workspace" at bounding box center [498, 76] width 15 height 10
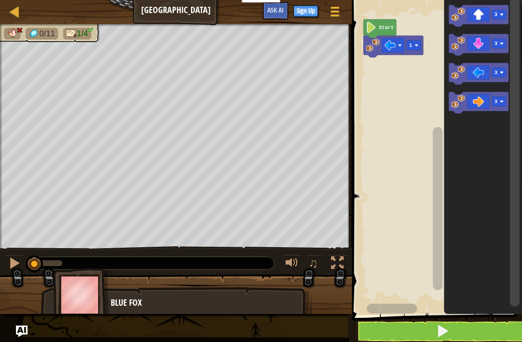
click at [518, 94] on rect "Blockly Workspace" at bounding box center [515, 152] width 10 height 310
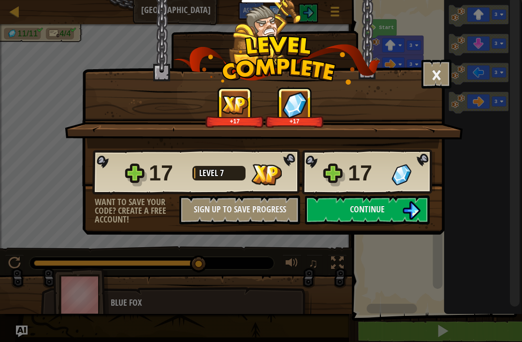
click at [412, 202] on img at bounding box center [411, 210] width 18 height 18
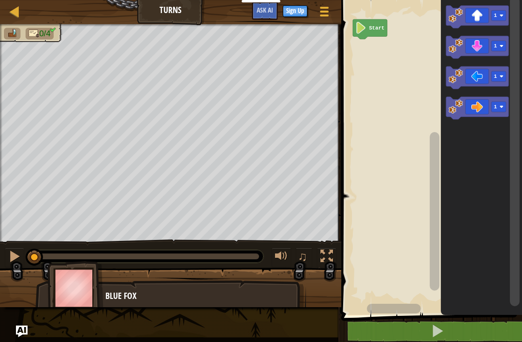
click at [501, 72] on rect "Blockly Workspace" at bounding box center [498, 76] width 15 height 10
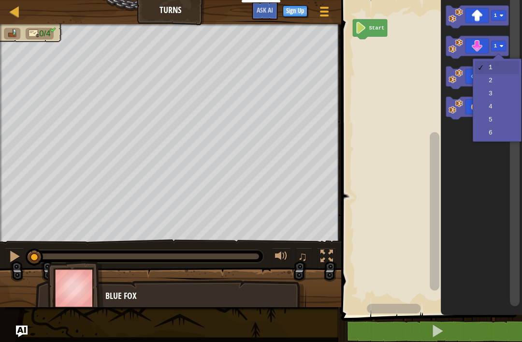
click at [503, 44] on image "Blockly Workspace" at bounding box center [501, 46] width 4 height 4
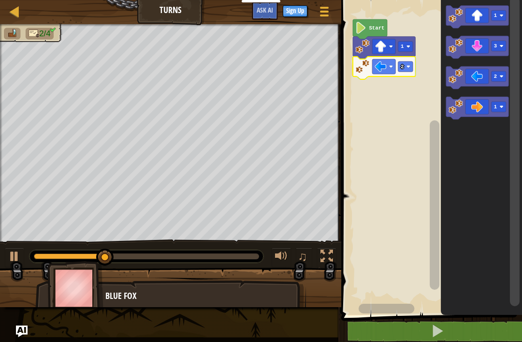
click at [14, 257] on div at bounding box center [14, 256] width 13 height 13
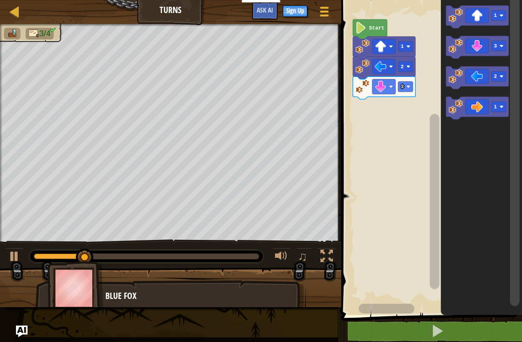
click at [12, 253] on div at bounding box center [14, 256] width 13 height 13
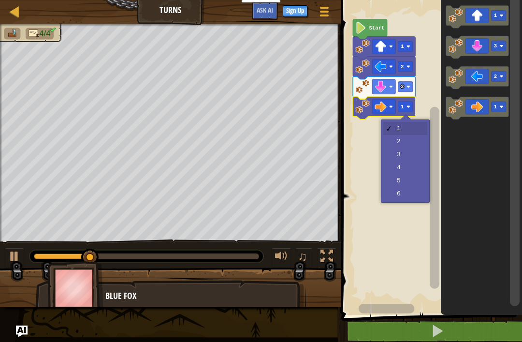
click at [411, 107] on rect "Blockly Workspace" at bounding box center [405, 106] width 15 height 10
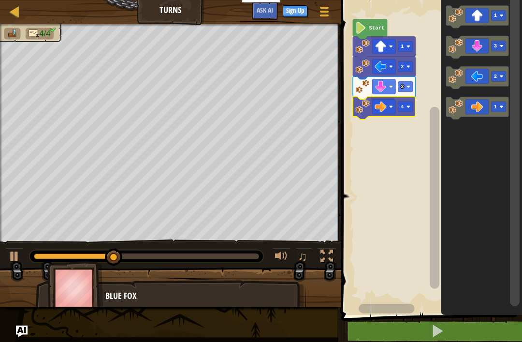
click at [15, 257] on div at bounding box center [14, 256] width 13 height 13
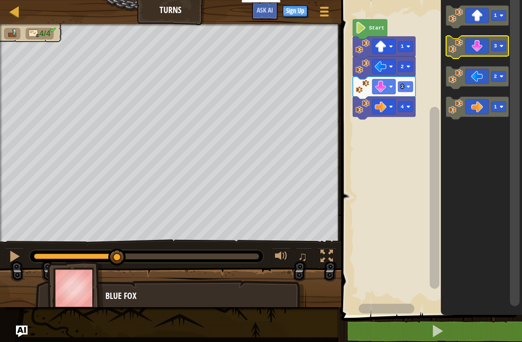
click at [496, 46] on text "3" at bounding box center [494, 46] width 3 height 6
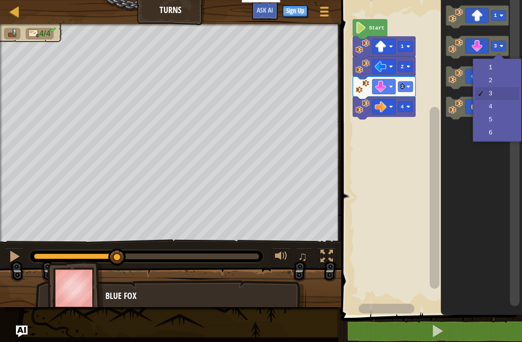
click at [392, 199] on rect "Blockly Workspace" at bounding box center [430, 154] width 184 height 319
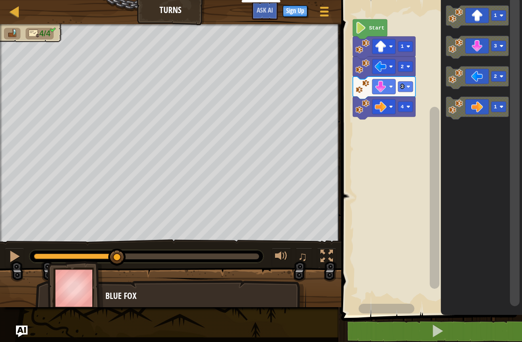
click at [480, 12] on icon "Blockly Workspace" at bounding box center [477, 16] width 63 height 23
click at [409, 125] on rect "Blockly Workspace" at bounding box center [405, 126] width 15 height 10
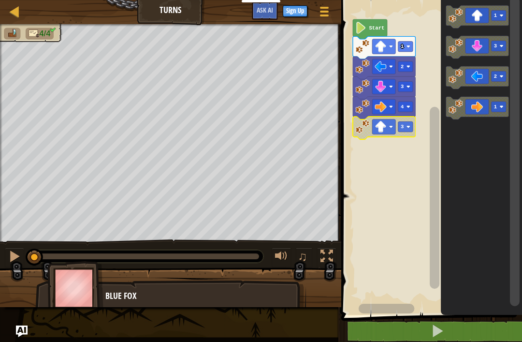
click at [17, 262] on div at bounding box center [14, 256] width 13 height 13
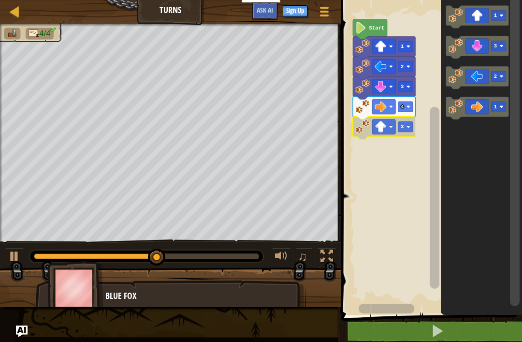
click at [15, 253] on div at bounding box center [14, 256] width 13 height 13
click at [16, 269] on div at bounding box center [170, 291] width 341 height 48
click at [13, 260] on div at bounding box center [14, 256] width 13 height 13
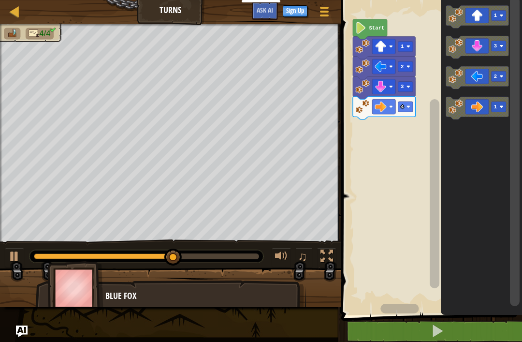
click at [18, 256] on div at bounding box center [14, 256] width 13 height 13
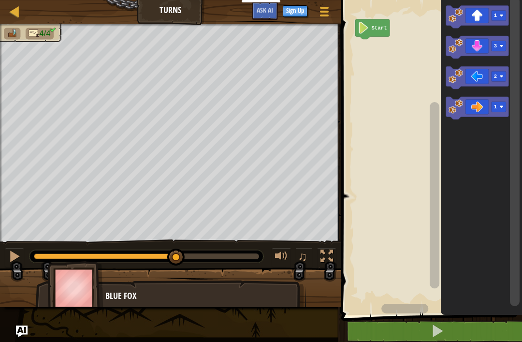
click at [452, 338] on button at bounding box center [437, 331] width 184 height 22
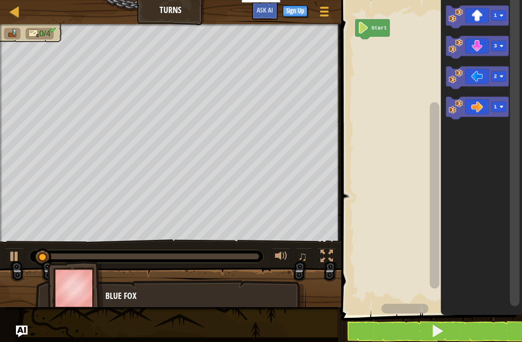
click at [450, 339] on button at bounding box center [437, 331] width 184 height 22
click at [23, 258] on button at bounding box center [14, 257] width 19 height 20
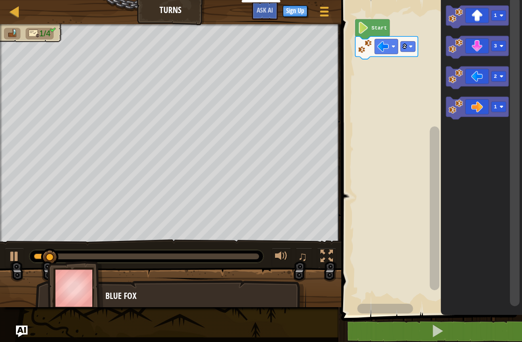
click at [25, 248] on div "♫" at bounding box center [170, 253] width 341 height 29
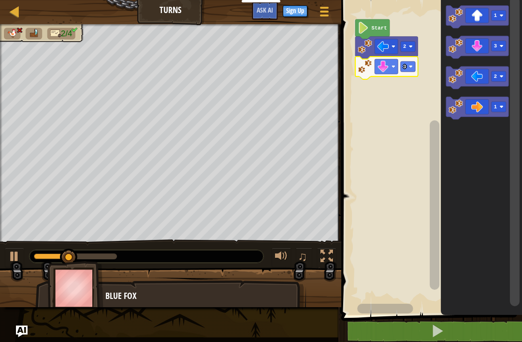
click at [408, 65] on rect "Blockly Workspace" at bounding box center [407, 66] width 15 height 10
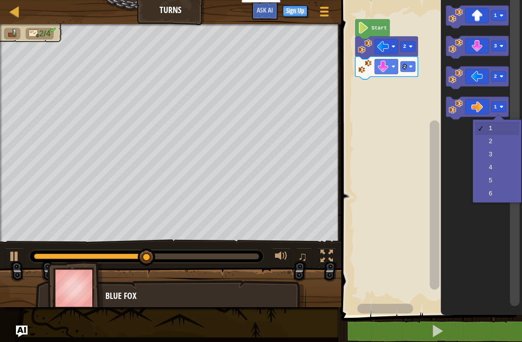
click at [500, 105] on image "Blockly Workspace" at bounding box center [501, 107] width 4 height 4
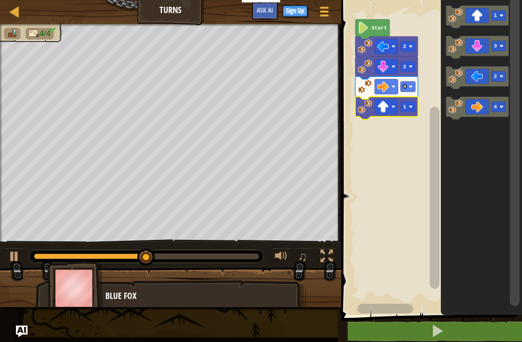
click at [411, 108] on image "Blockly Workspace" at bounding box center [411, 107] width 4 height 4
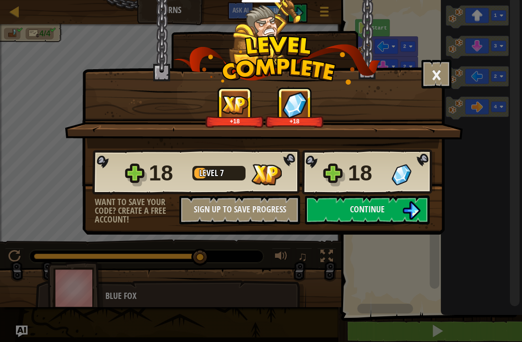
click at [384, 208] on span "Continue" at bounding box center [367, 209] width 35 height 12
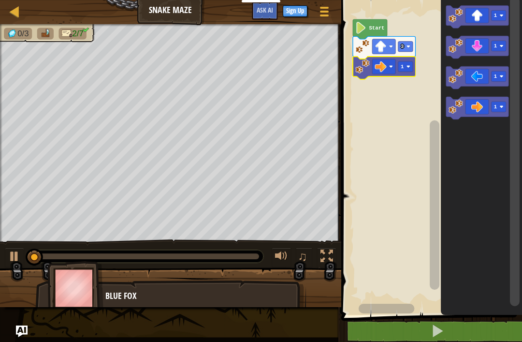
click at [405, 66] on rect "Blockly Workspace" at bounding box center [405, 66] width 15 height 10
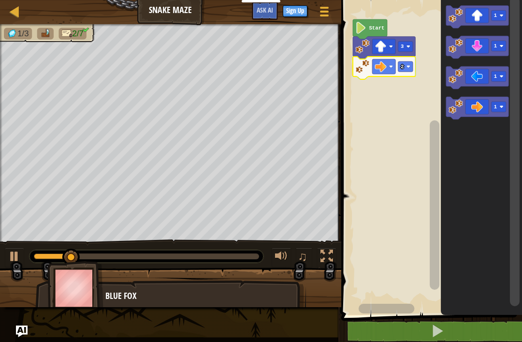
click at [8, 255] on button at bounding box center [14, 257] width 19 height 20
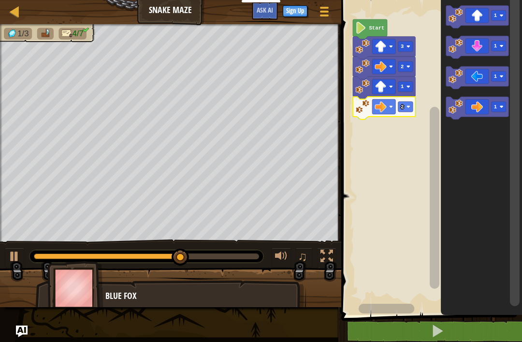
click at [497, 45] on rect "Blockly Workspace" at bounding box center [498, 46] width 15 height 10
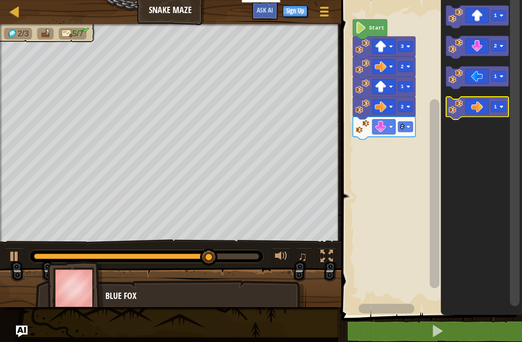
click at [501, 105] on image "Blockly Workspace" at bounding box center [501, 107] width 4 height 4
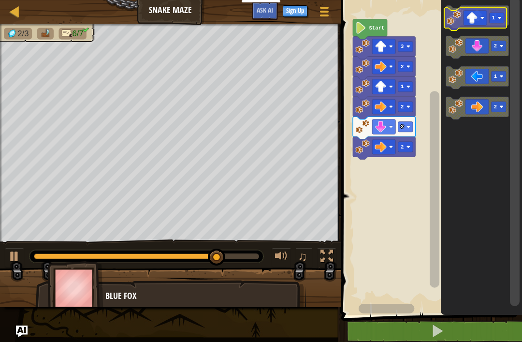
click at [487, 16] on icon "Blockly Workspace" at bounding box center [477, 16] width 63 height 23
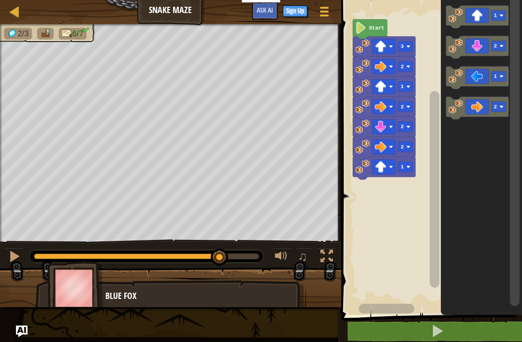
click at [502, 15] on image "Blockly Workspace" at bounding box center [501, 16] width 4 height 4
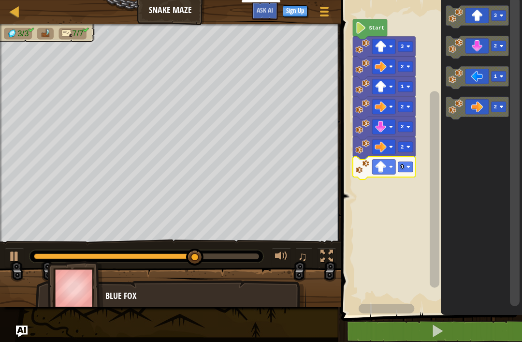
click at [407, 164] on rect "Blockly Workspace" at bounding box center [405, 166] width 15 height 10
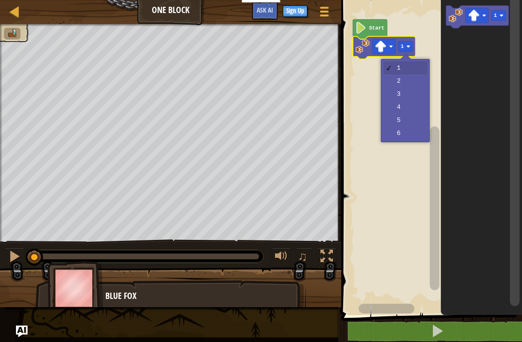
click at [408, 44] on rect "Blockly Workspace" at bounding box center [405, 46] width 15 height 10
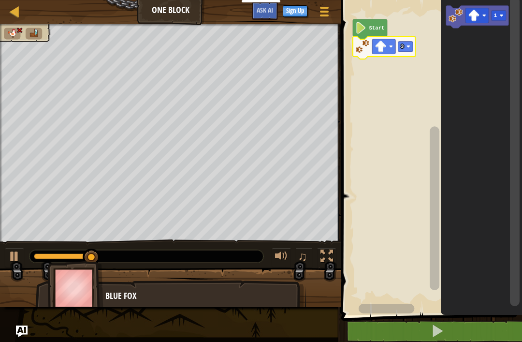
click at [409, 44] on rect "Blockly Workspace" at bounding box center [405, 46] width 15 height 10
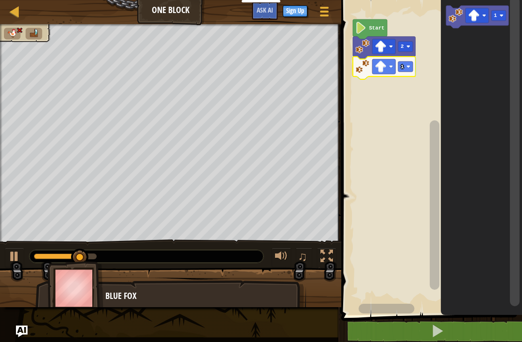
click at [405, 66] on rect "Blockly Workspace" at bounding box center [405, 66] width 15 height 10
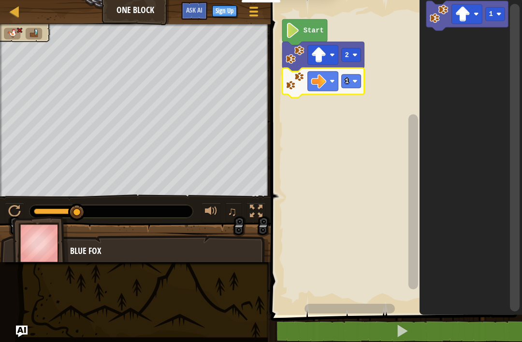
click at [353, 83] on image "Blockly Workspace" at bounding box center [354, 81] width 5 height 5
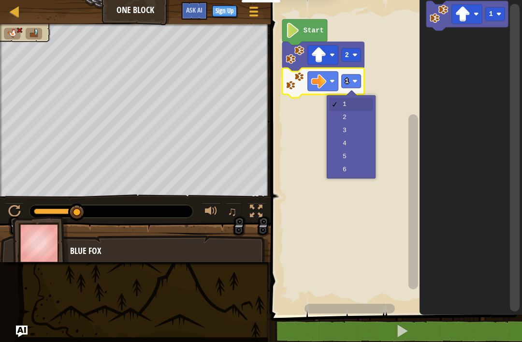
click at [354, 79] on image "Blockly Workspace" at bounding box center [354, 81] width 5 height 5
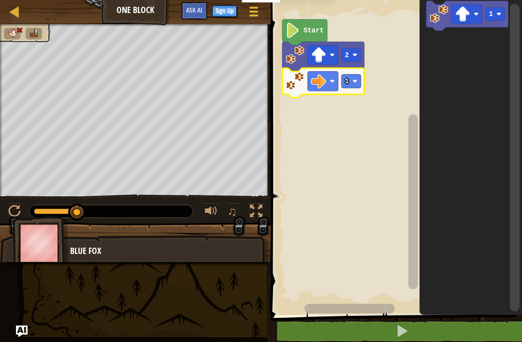
click at [305, 77] on icon "Blockly Workspace" at bounding box center [323, 82] width 82 height 29
click at [352, 79] on rect "Blockly Workspace" at bounding box center [351, 81] width 19 height 14
click at [353, 79] on image "Blockly Workspace" at bounding box center [354, 81] width 5 height 5
click at [357, 87] on rect "Blockly Workspace" at bounding box center [351, 81] width 19 height 14
click at [358, 82] on rect "Blockly Workspace" at bounding box center [351, 81] width 19 height 14
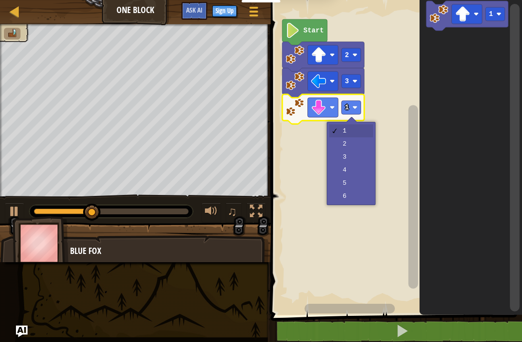
click at [347, 109] on text "1" at bounding box center [347, 107] width 4 height 8
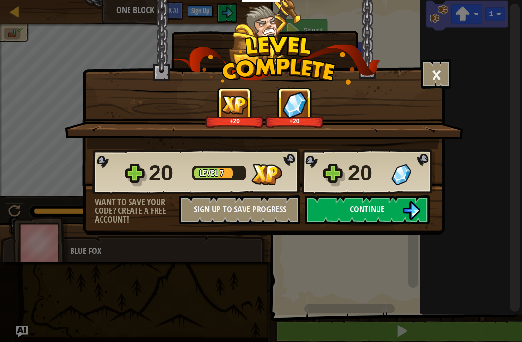
click at [387, 213] on button "Continue" at bounding box center [367, 209] width 125 height 29
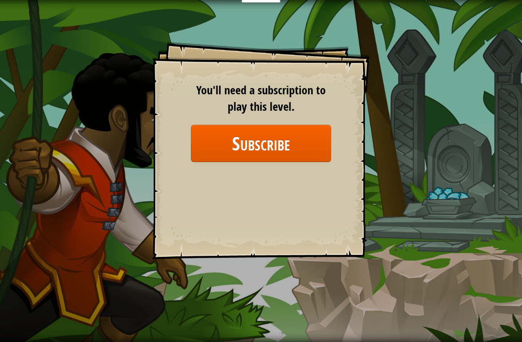
click at [513, 339] on div "Goals Start Level Error loading from server. Try refreshing the page. You'll ne…" at bounding box center [261, 171] width 522 height 342
click at [513, 151] on div "Goals Start Level Error loading from server. Try refreshing the page. You'll ne…" at bounding box center [261, 171] width 522 height 342
